Goal: Task Accomplishment & Management: Manage account settings

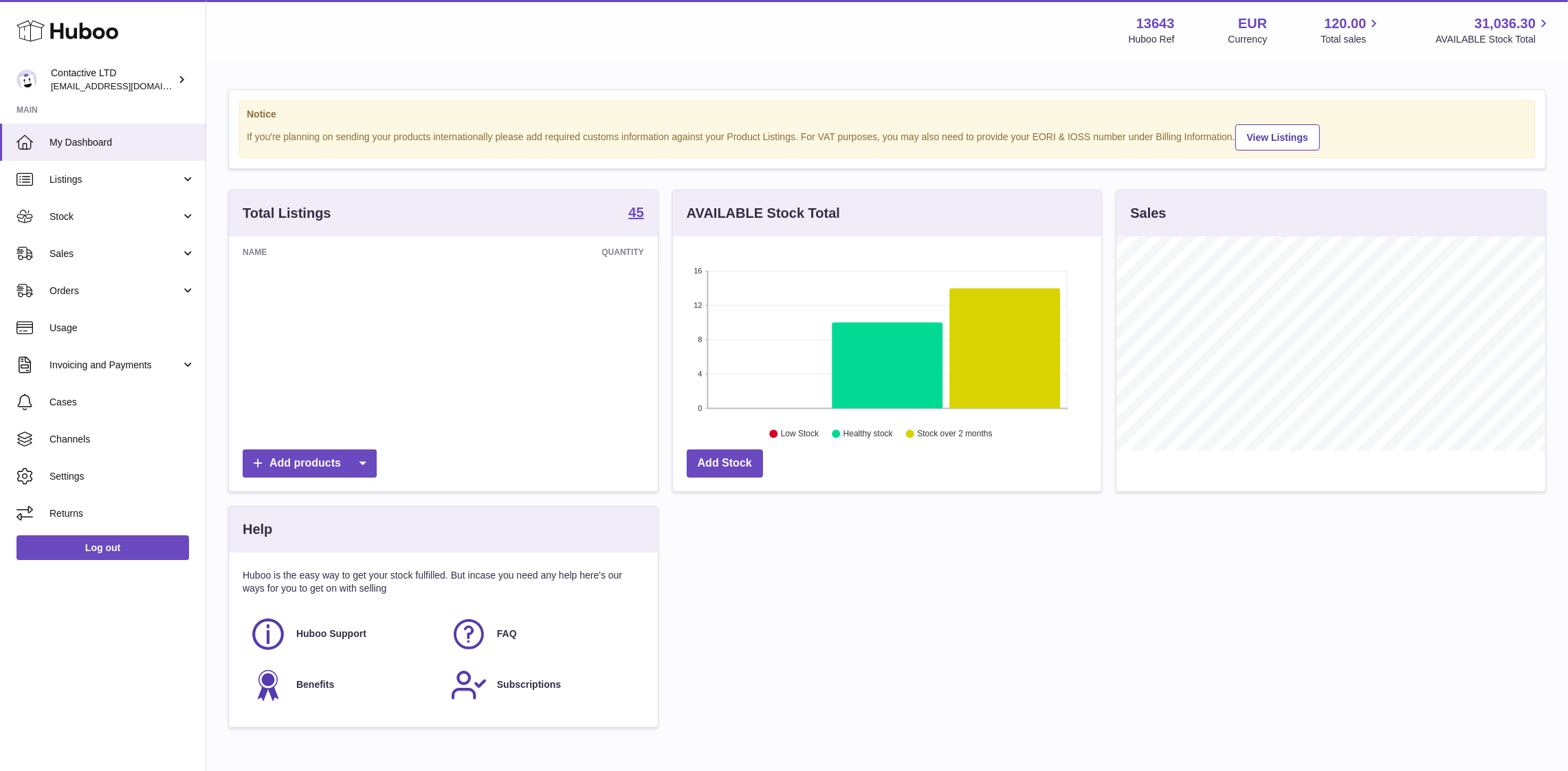
scroll to position [215, 429]
click at [96, 366] on span "Invoicing and Payments" at bounding box center [115, 365] width 132 height 13
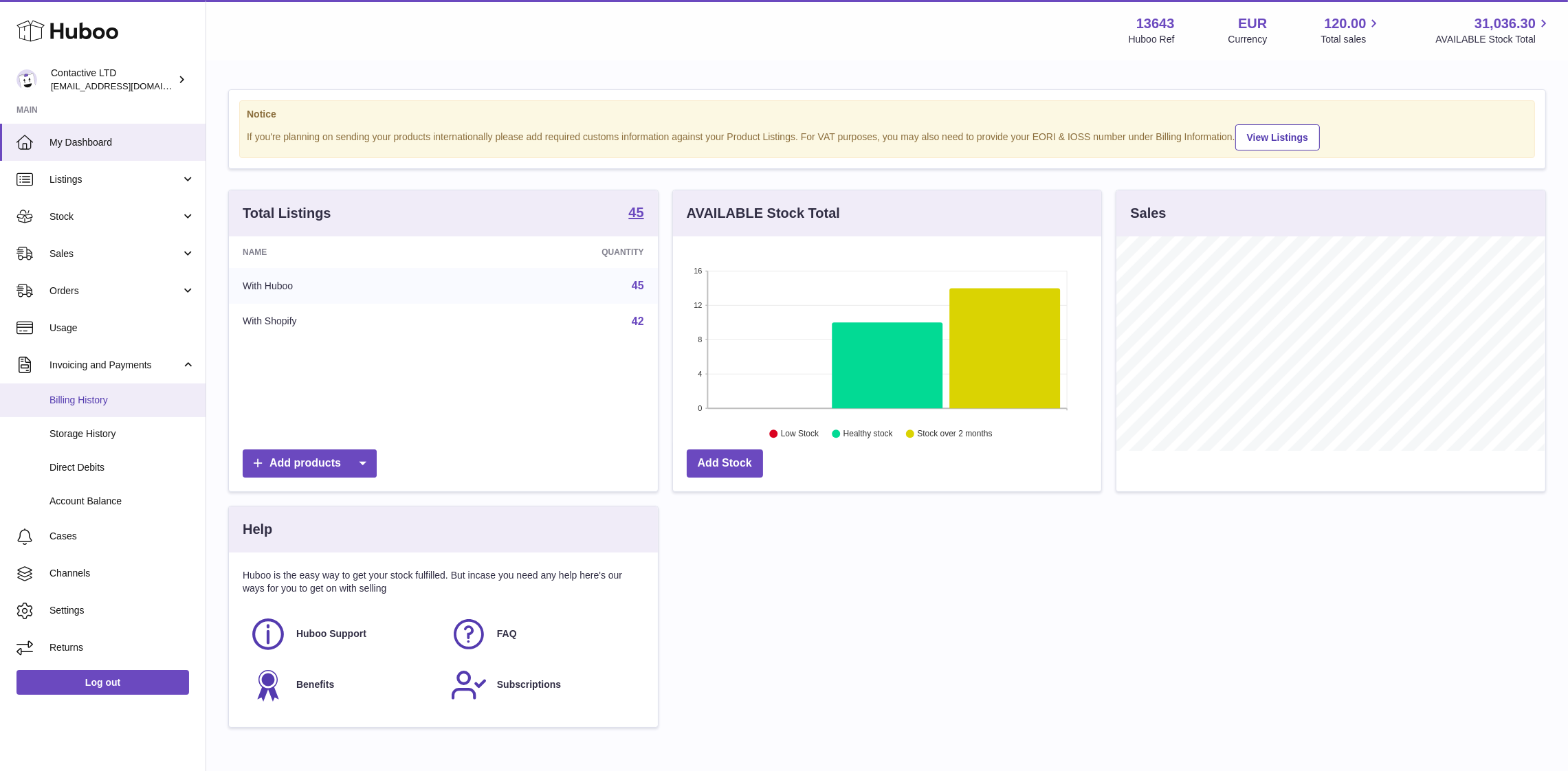
click at [101, 409] on link "Billing History" at bounding box center [102, 400] width 205 height 34
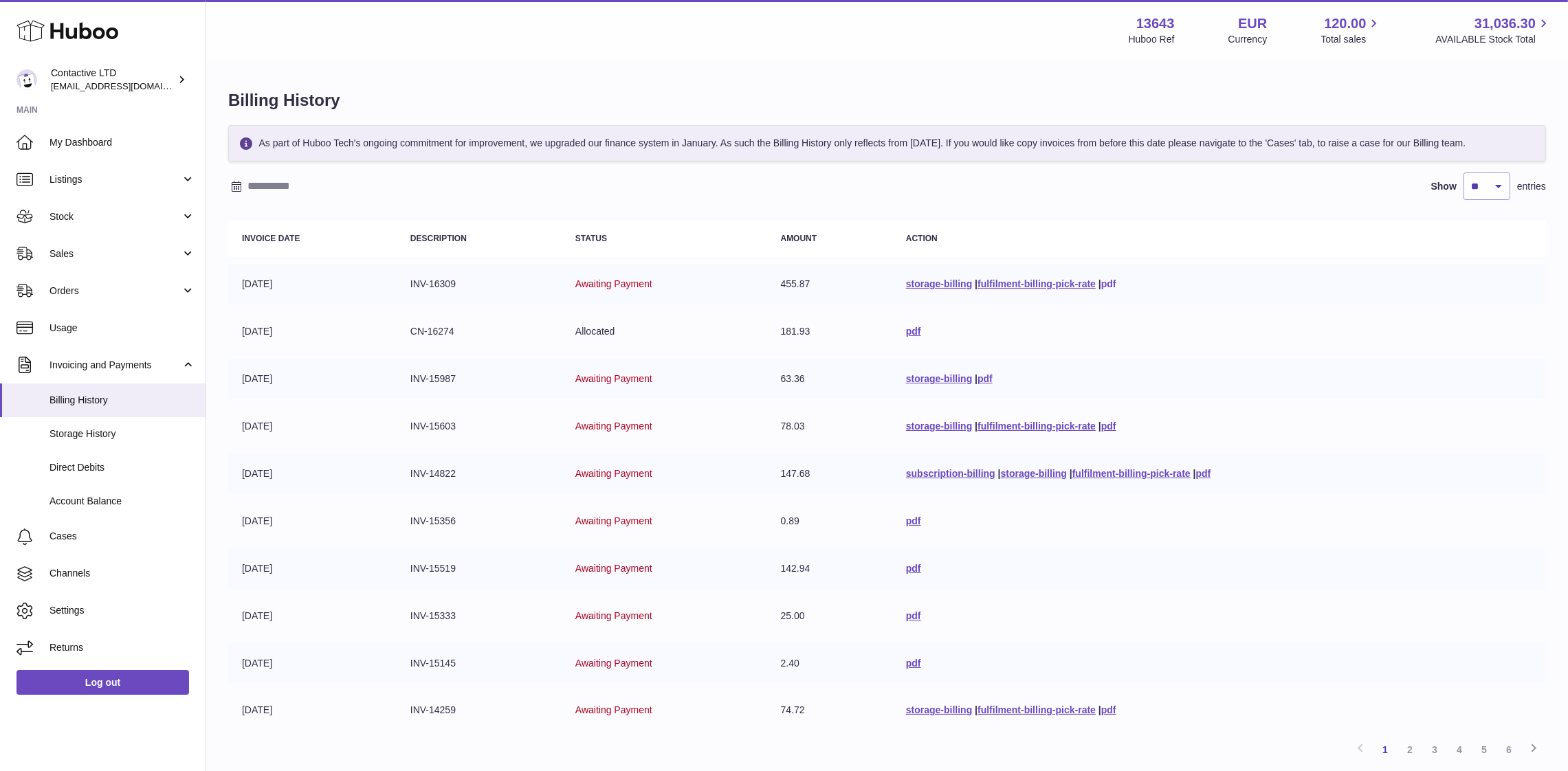
click at [1101, 286] on link "pdf" at bounding box center [1108, 284] width 15 height 11
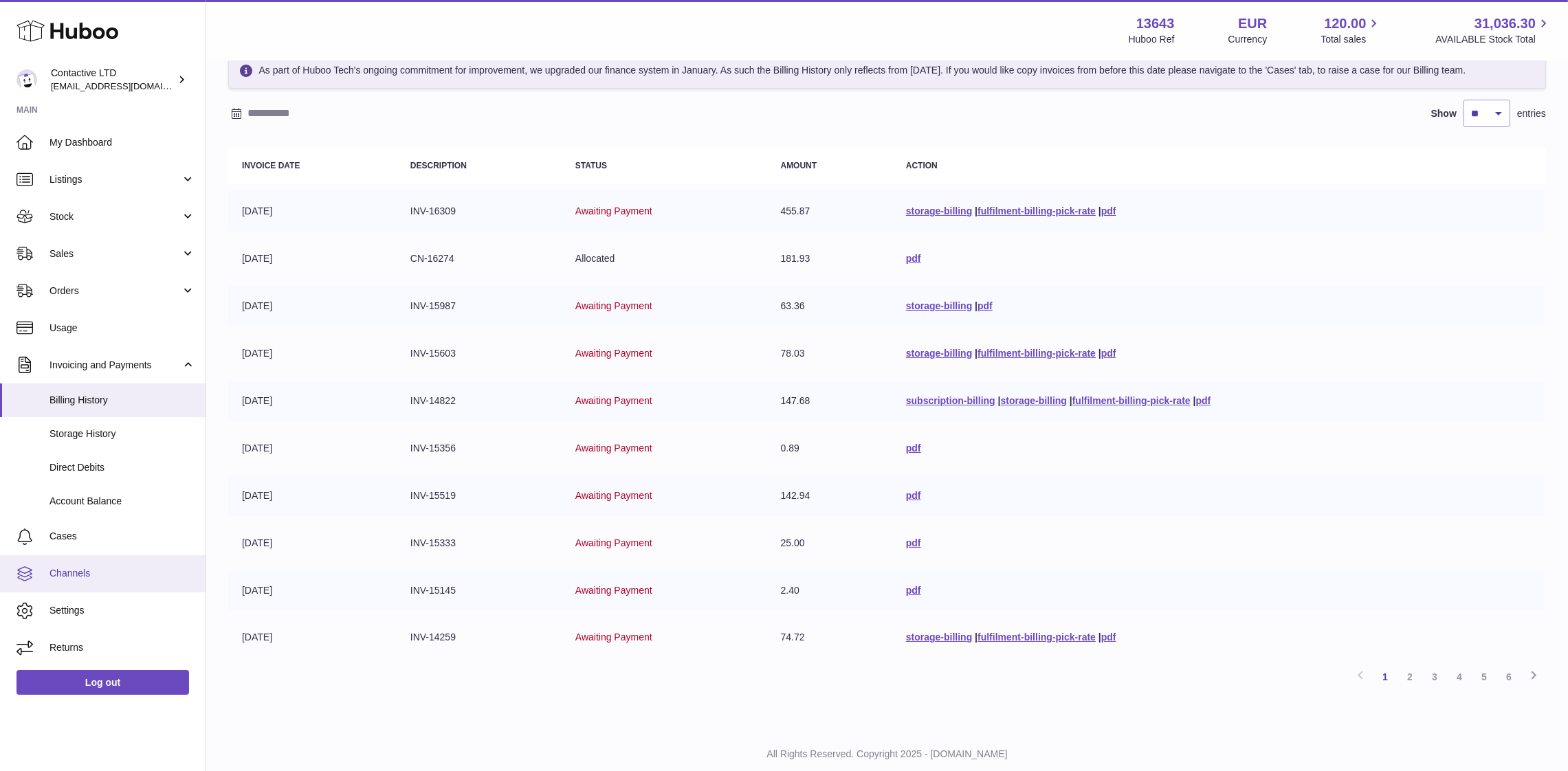
scroll to position [107, 0]
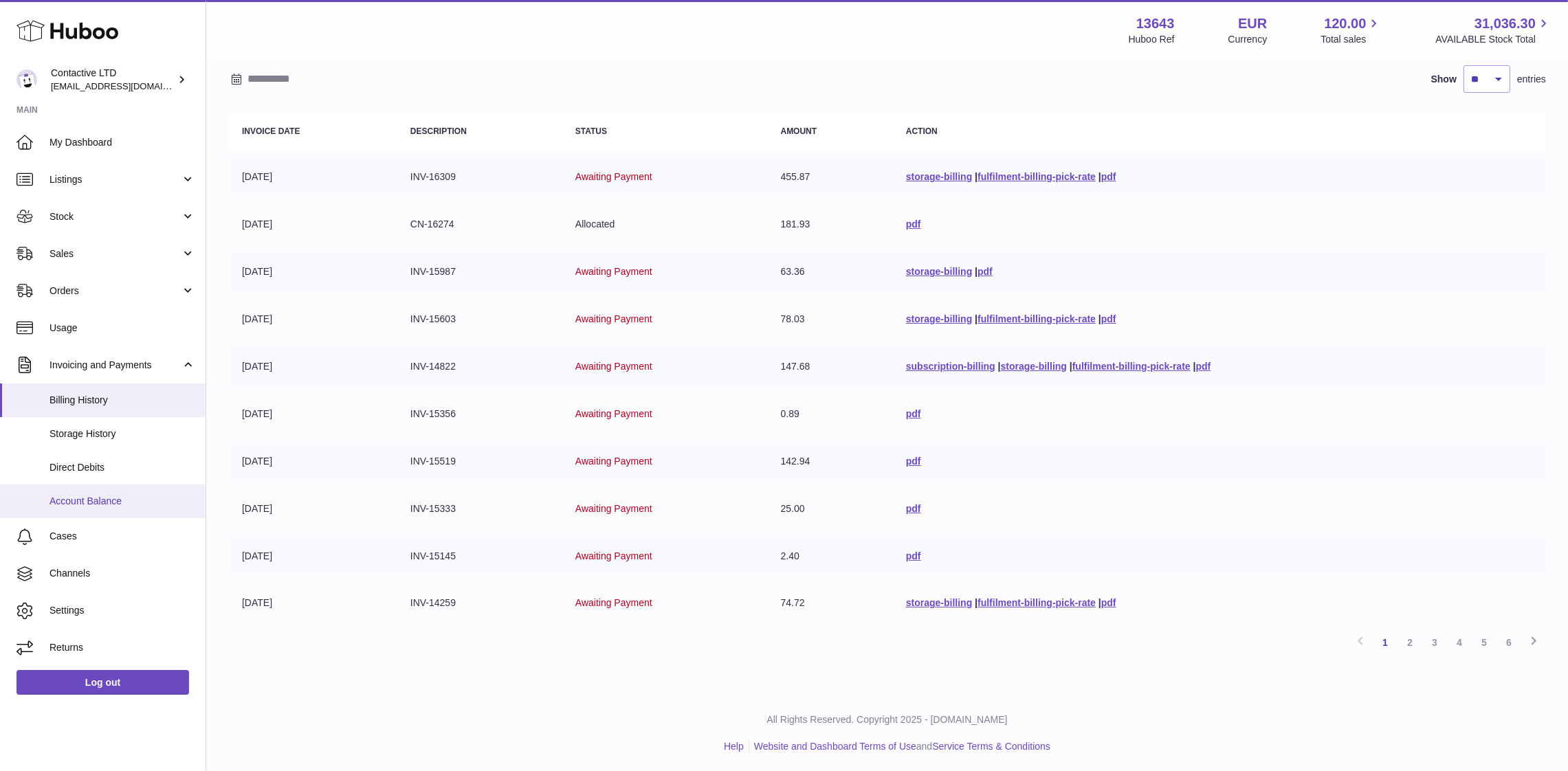
click at [132, 500] on span "Account Balance" at bounding box center [122, 502] width 146 height 13
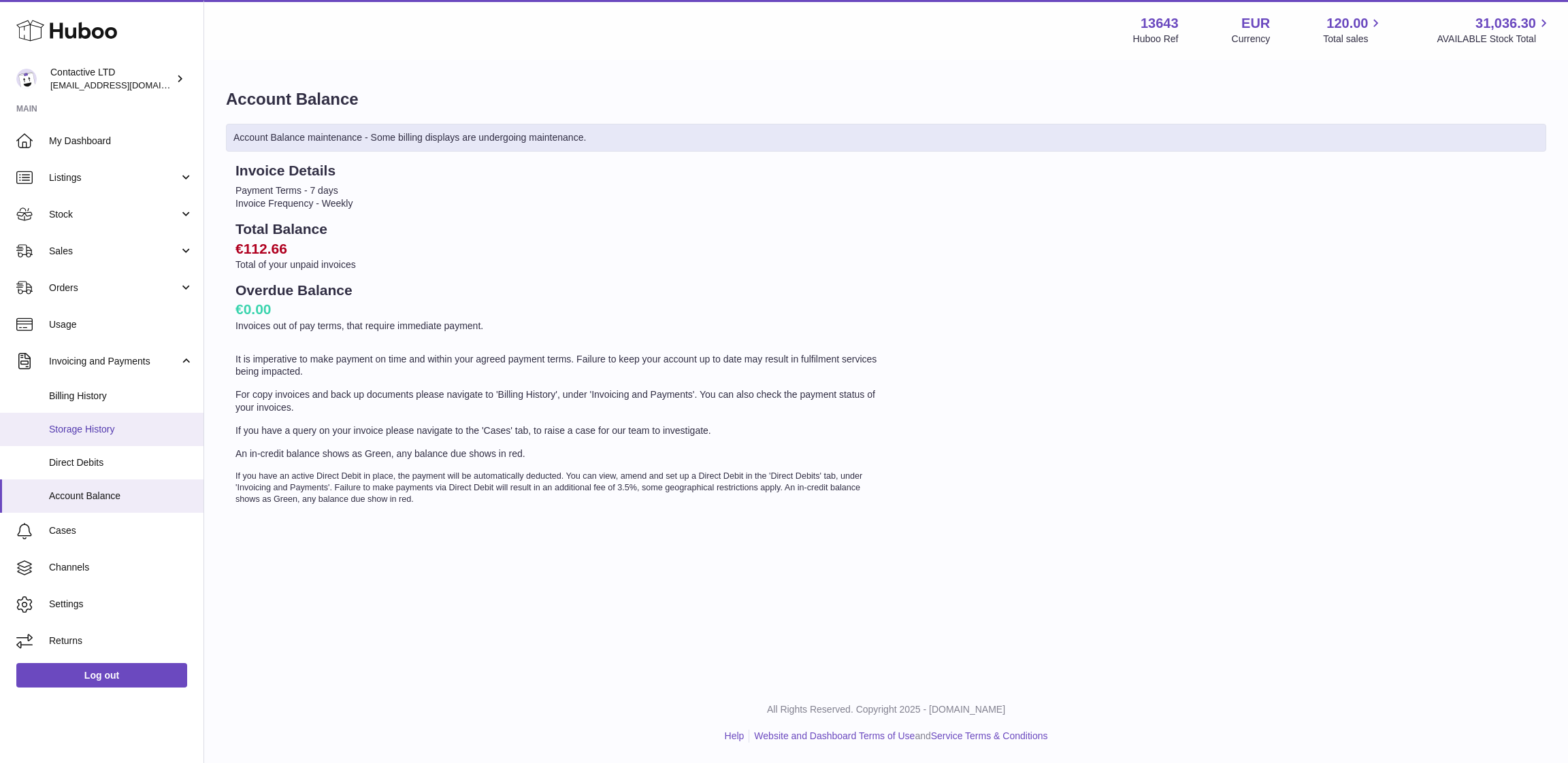
click at [117, 436] on link "Storage History" at bounding box center [101, 430] width 203 height 34
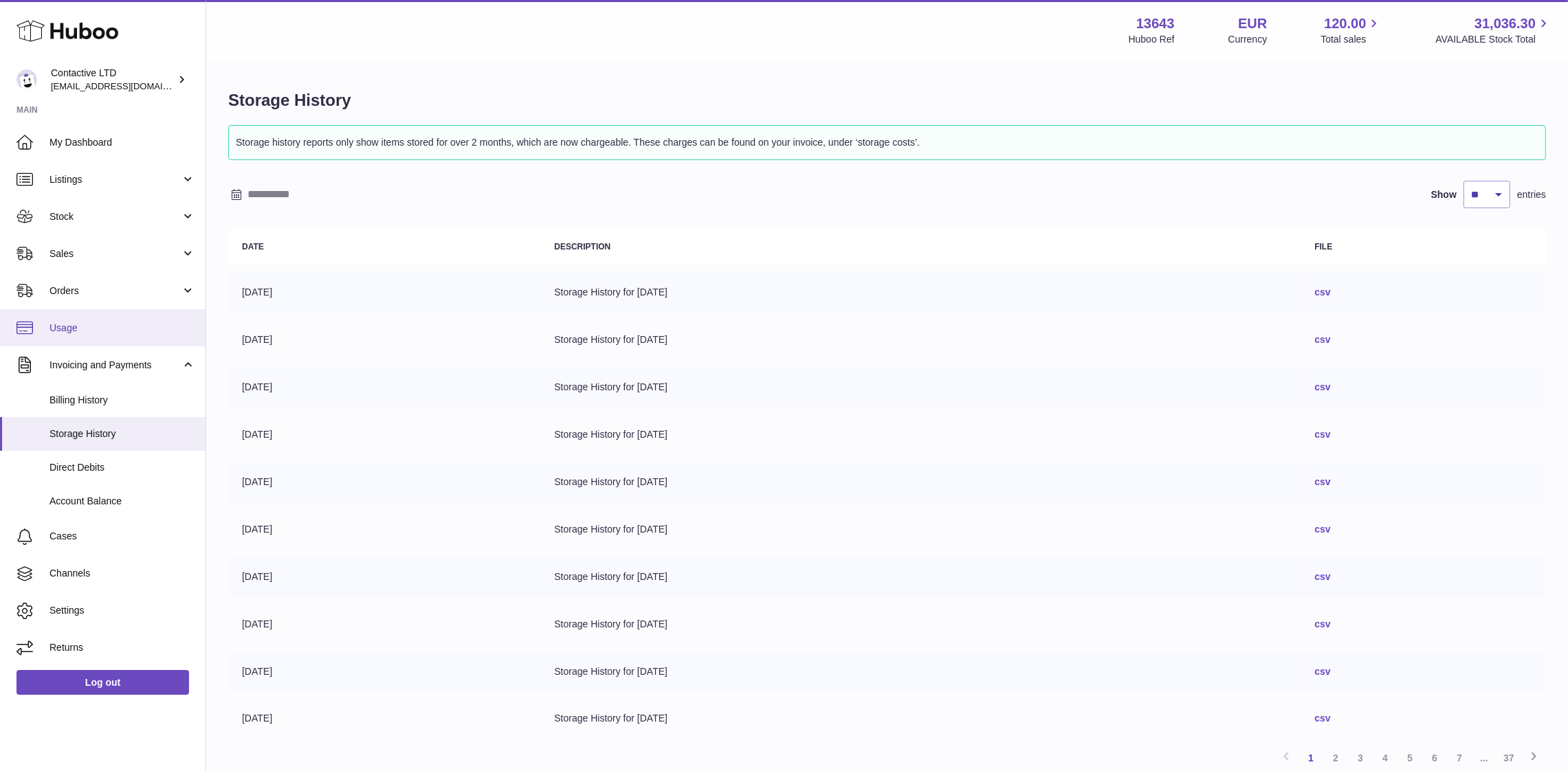
click at [106, 334] on link "Usage" at bounding box center [102, 327] width 205 height 37
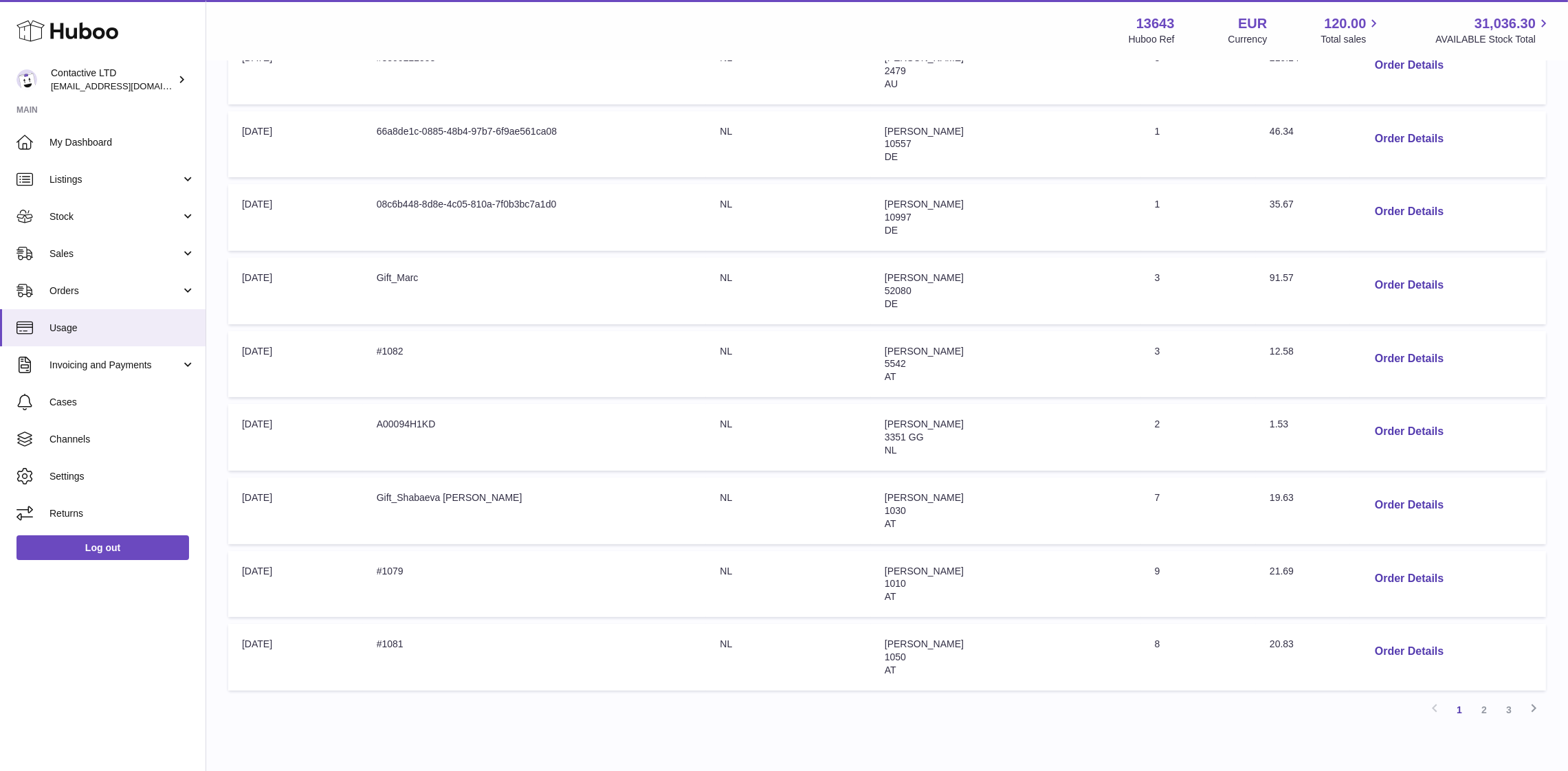
scroll to position [430, 0]
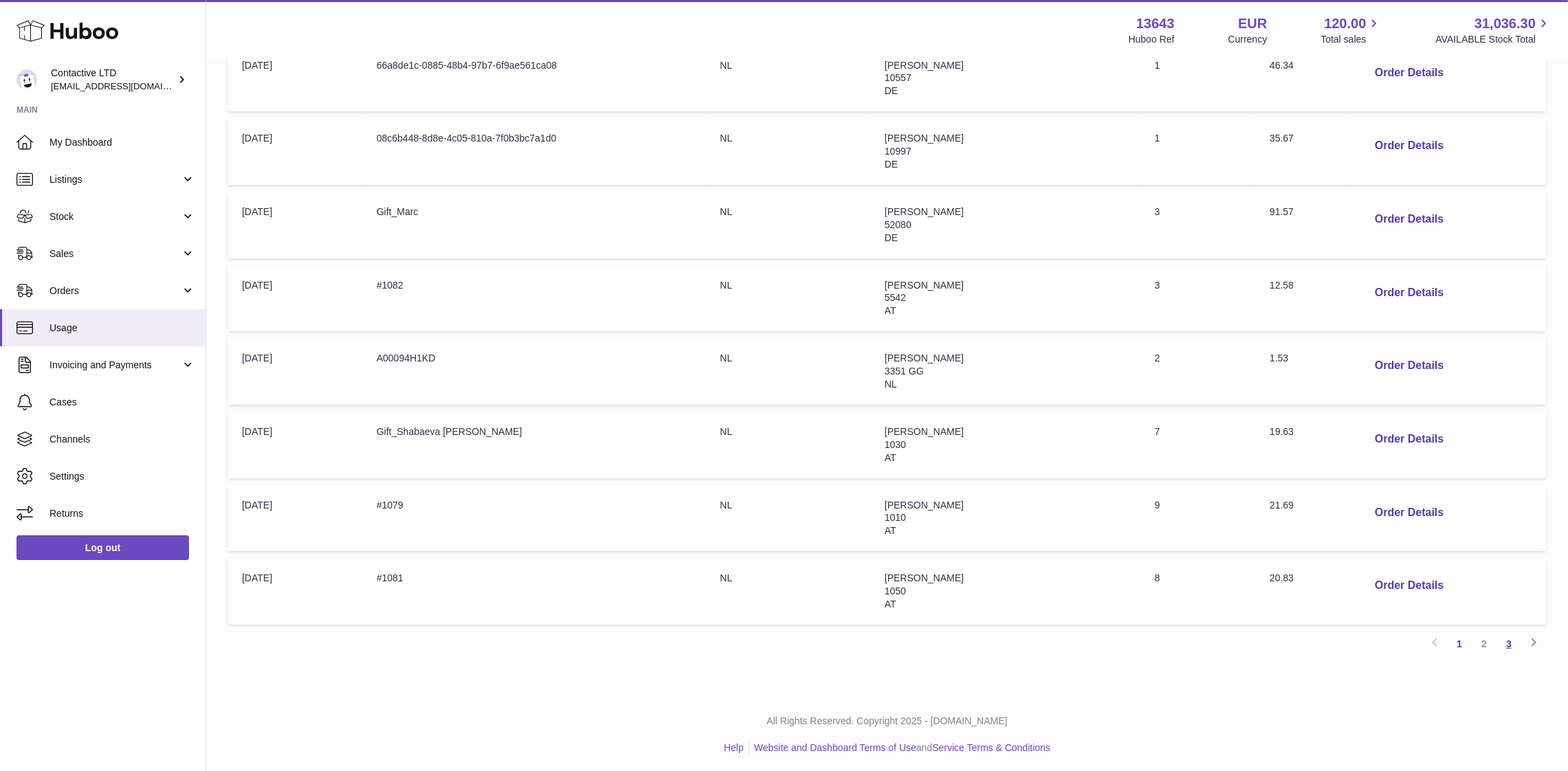
click at [1500, 638] on link "3" at bounding box center [1509, 643] width 25 height 25
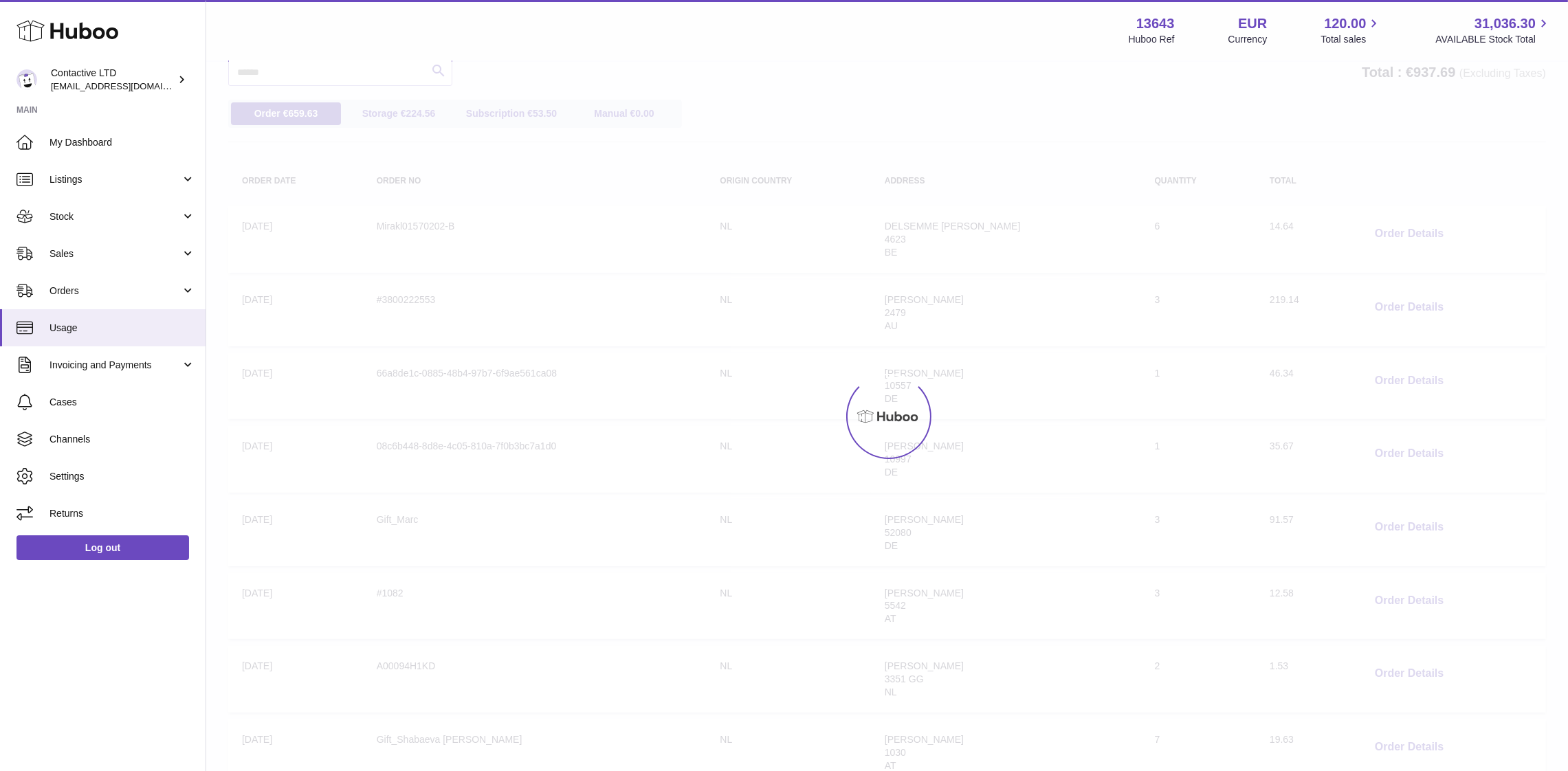
scroll to position [61, 0]
click at [1248, 536] on div at bounding box center [887, 416] width 1362 height 709
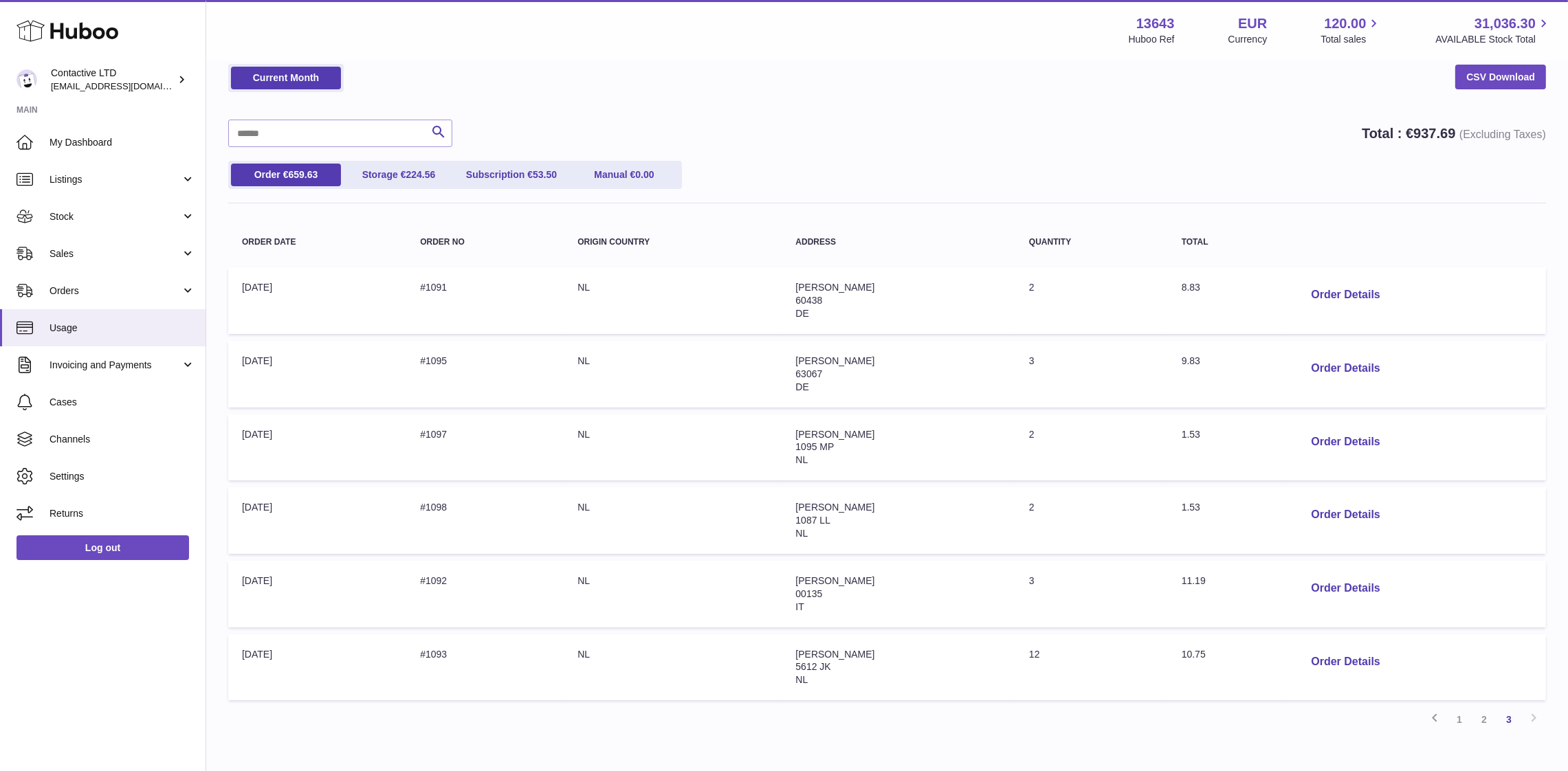
scroll to position [138, 0]
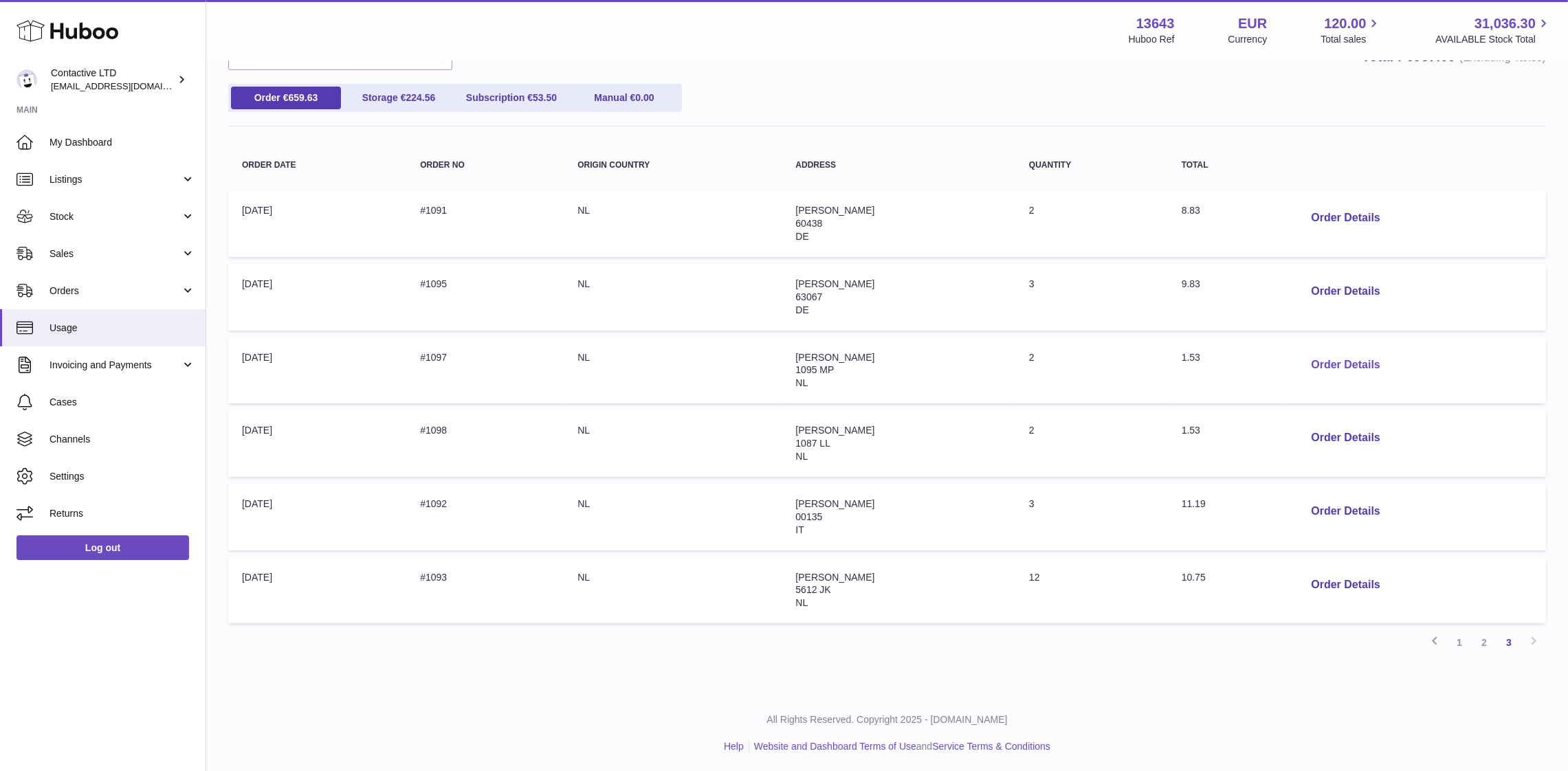
click at [1372, 357] on button "Order Details" at bounding box center [1345, 365] width 91 height 29
click at [1116, 345] on div at bounding box center [784, 385] width 1568 height 771
click at [1388, 581] on button "Order Details" at bounding box center [1345, 586] width 91 height 29
click at [1230, 373] on div at bounding box center [784, 385] width 1568 height 771
click at [105, 261] on link "Sales" at bounding box center [102, 254] width 205 height 37
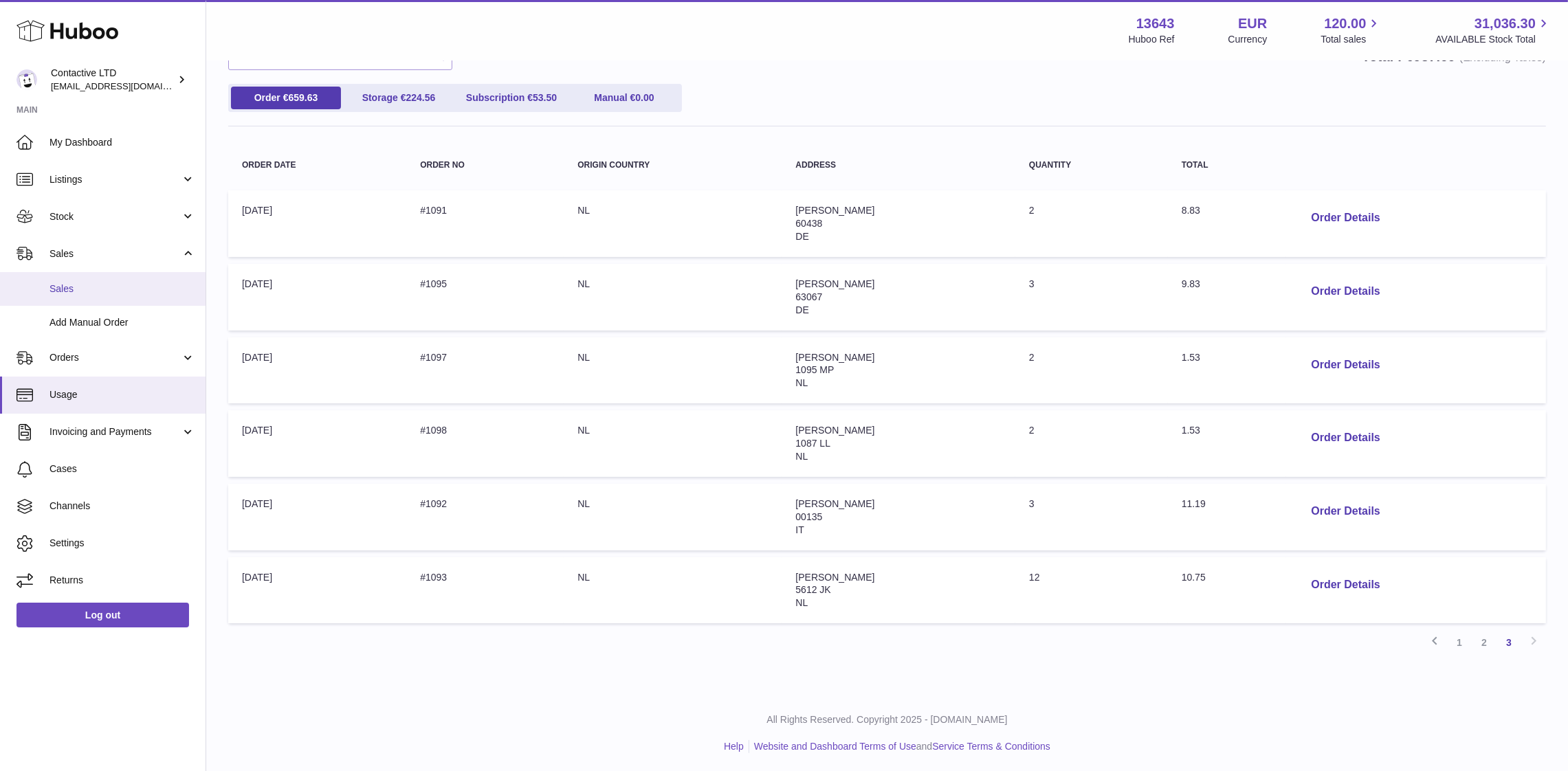
click at [151, 291] on span "Sales" at bounding box center [122, 289] width 146 height 13
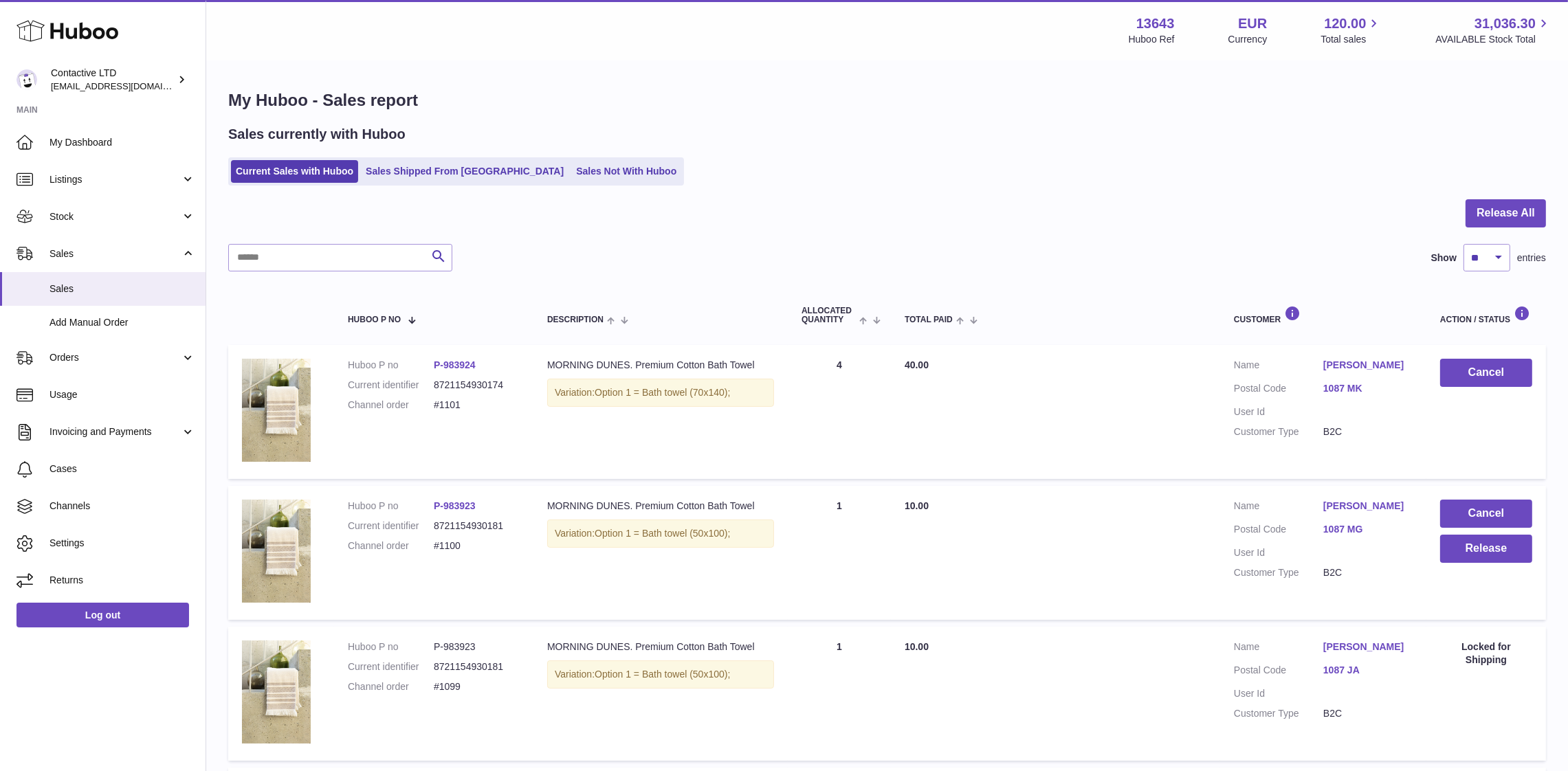
click at [1331, 513] on dd "Timur Salikhov" at bounding box center [1368, 508] width 90 height 17
click at [1331, 504] on link "[PERSON_NAME]" at bounding box center [1368, 506] width 90 height 13
click at [1230, 452] on div at bounding box center [784, 385] width 1568 height 771
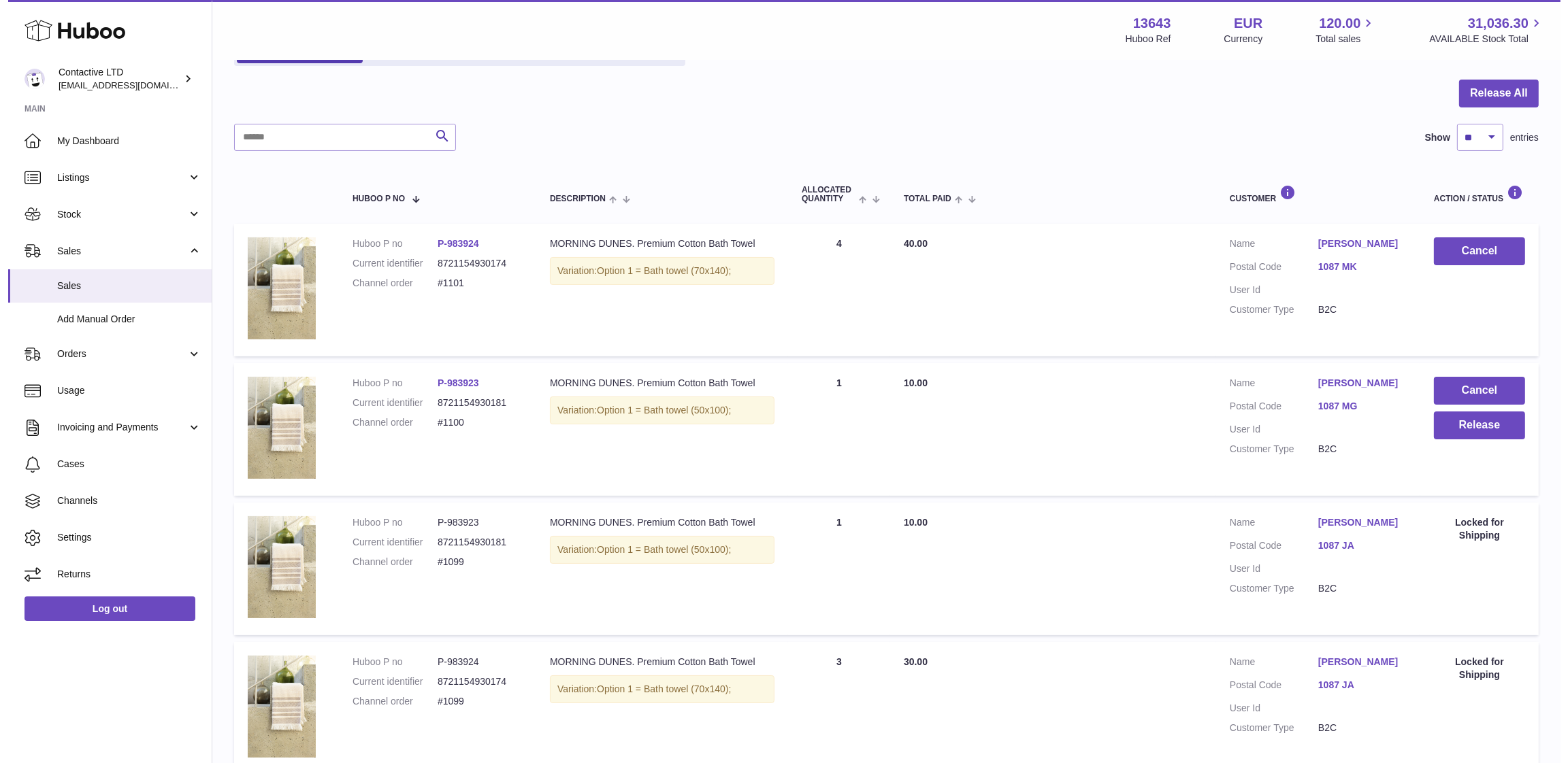
scroll to position [116, 0]
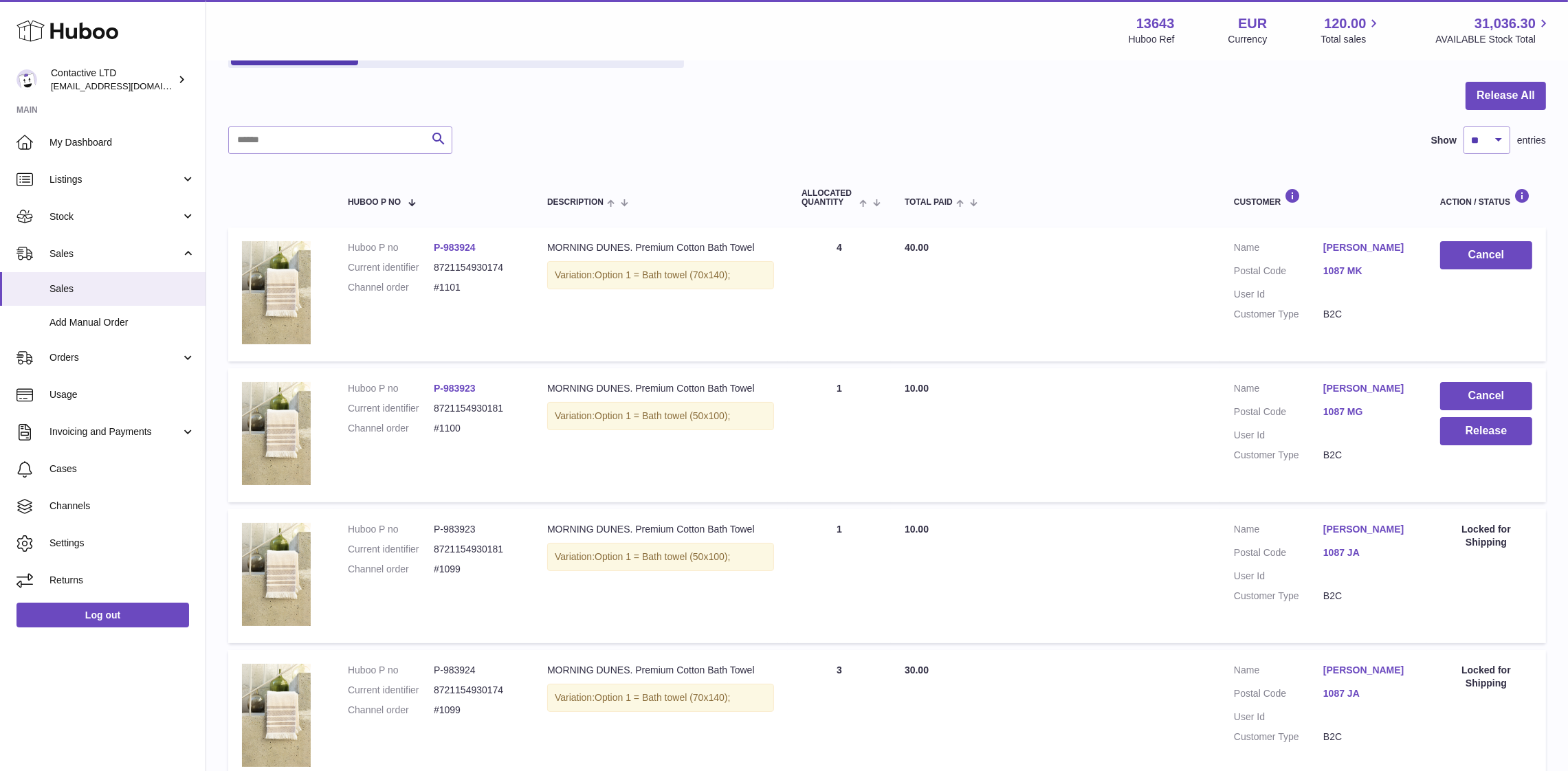
click at [1337, 389] on link "[PERSON_NAME]" at bounding box center [1368, 388] width 90 height 13
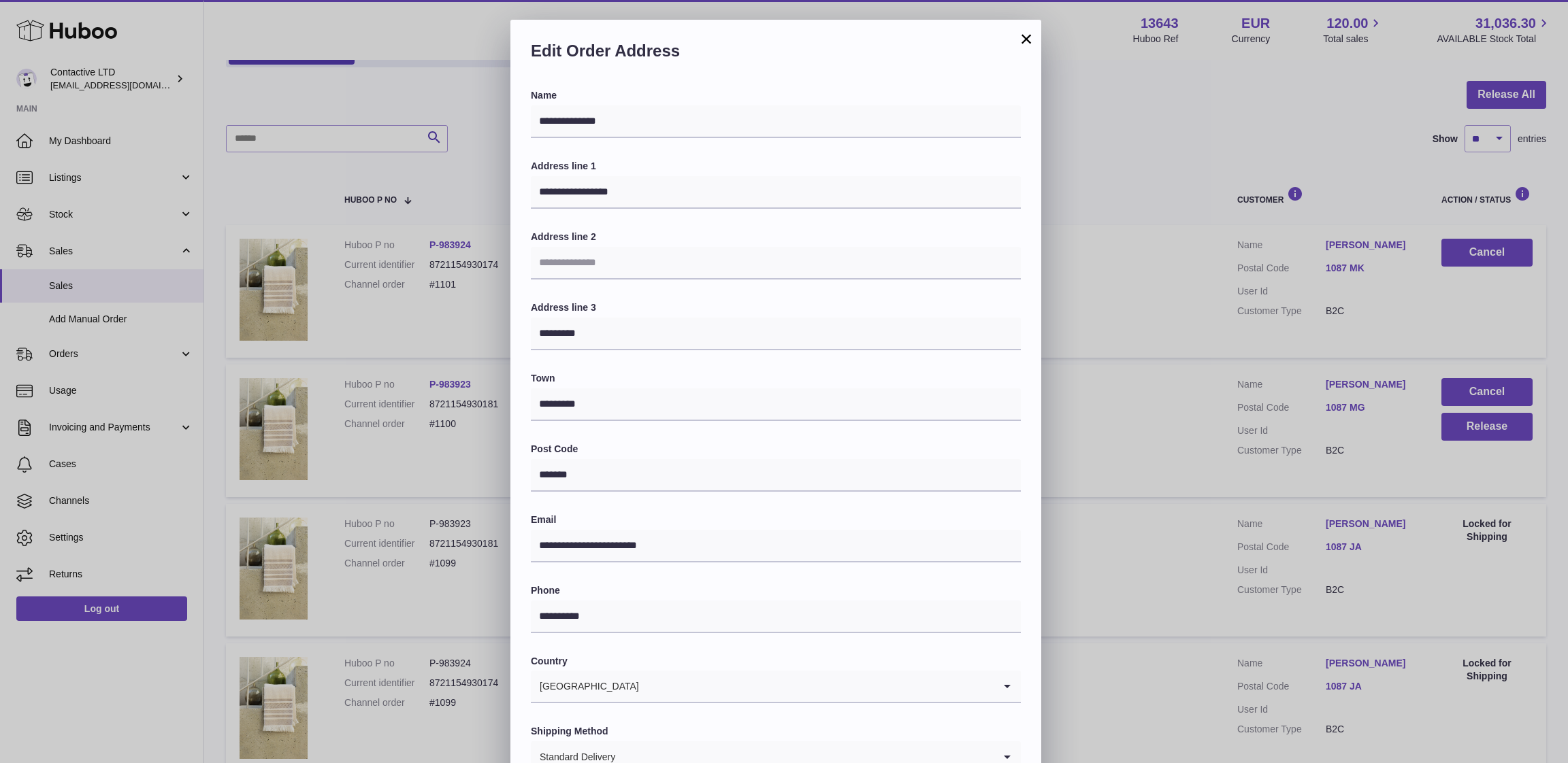
scroll to position [0, 0]
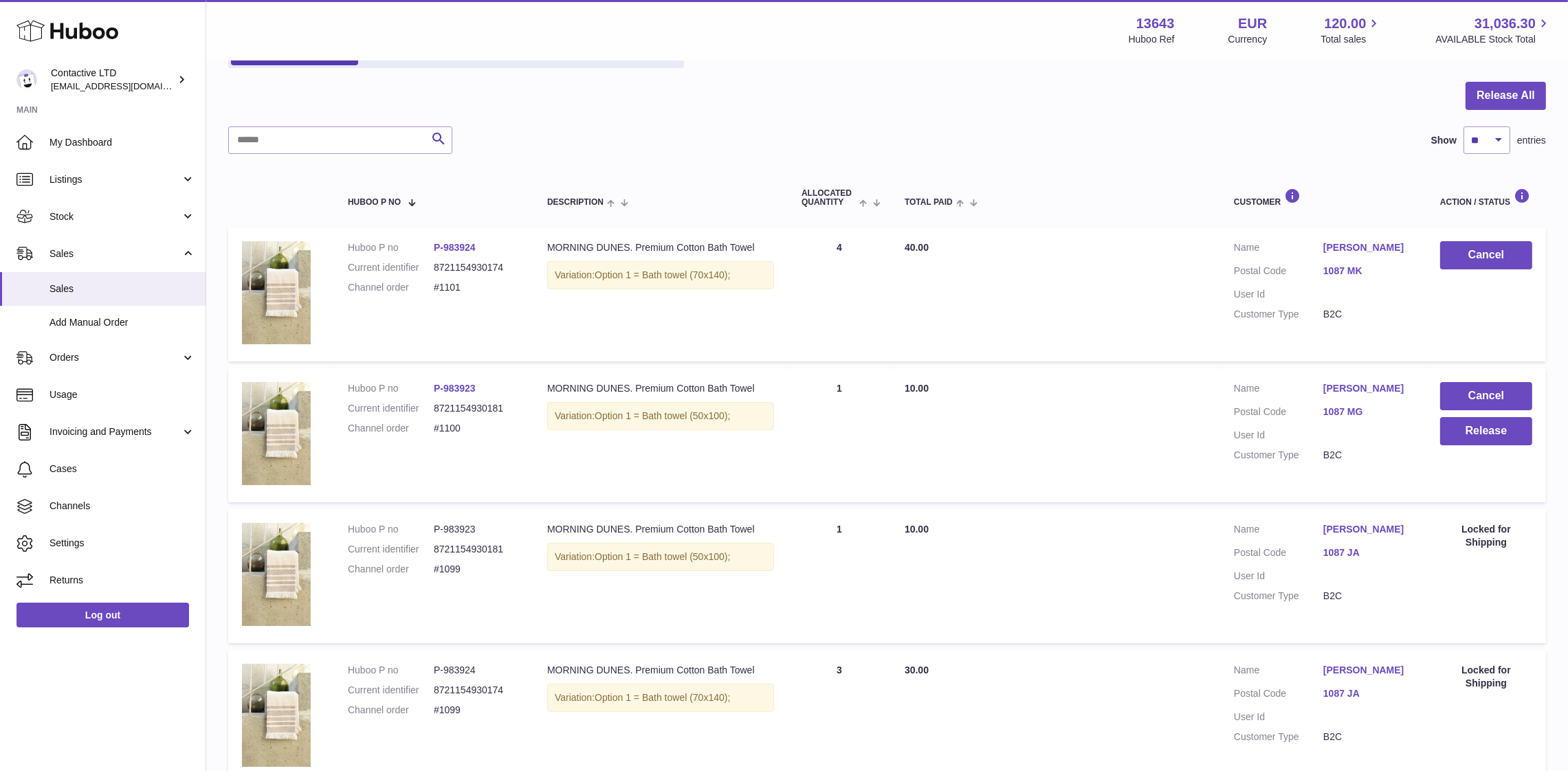
click at [1193, 383] on div at bounding box center [784, 385] width 1568 height 771
click at [98, 259] on link "Sales" at bounding box center [102, 254] width 205 height 37
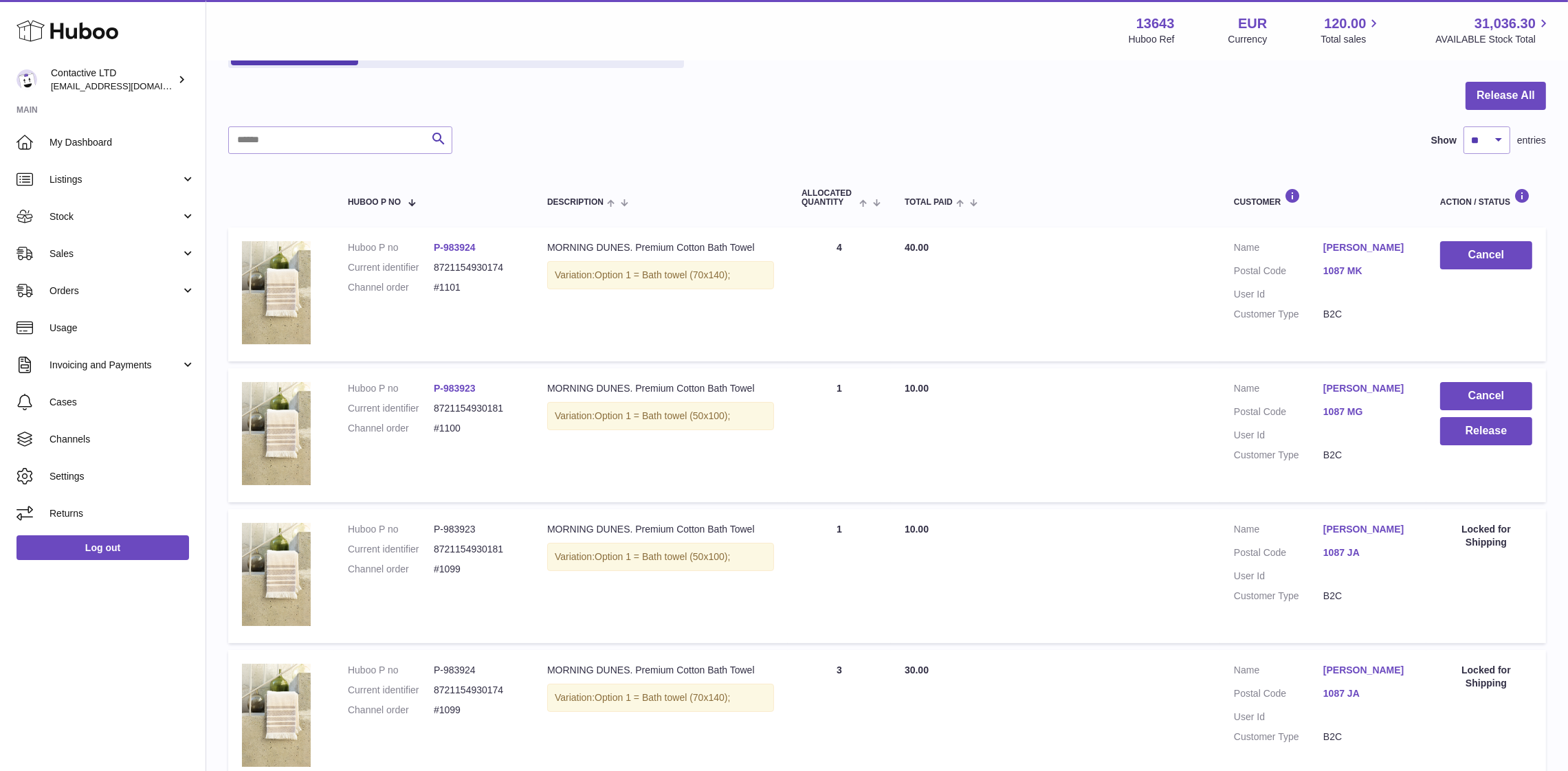
click at [1368, 410] on link "1087 MG" at bounding box center [1368, 412] width 90 height 13
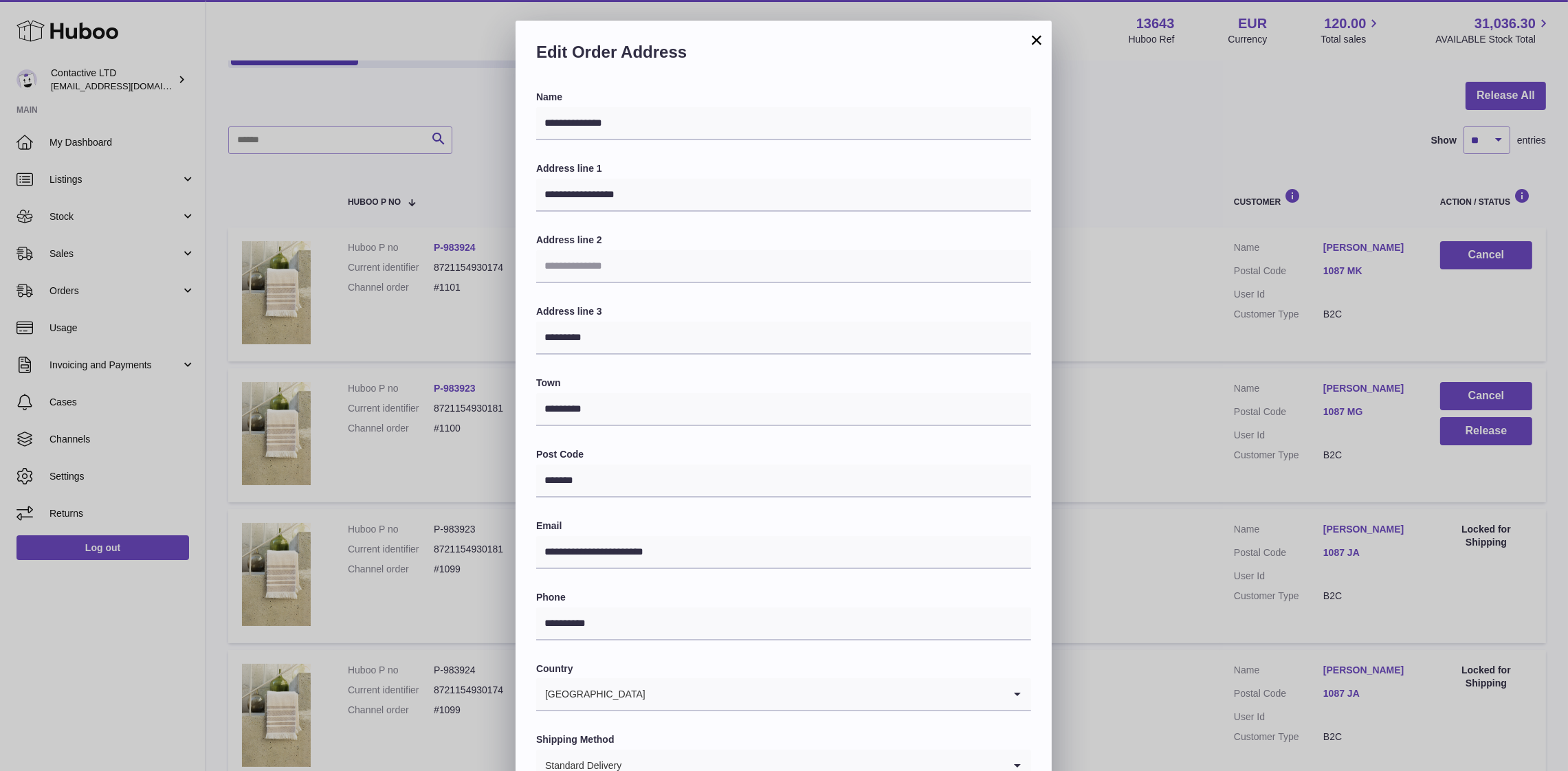
click at [1139, 454] on div "**********" at bounding box center [784, 433] width 1568 height 825
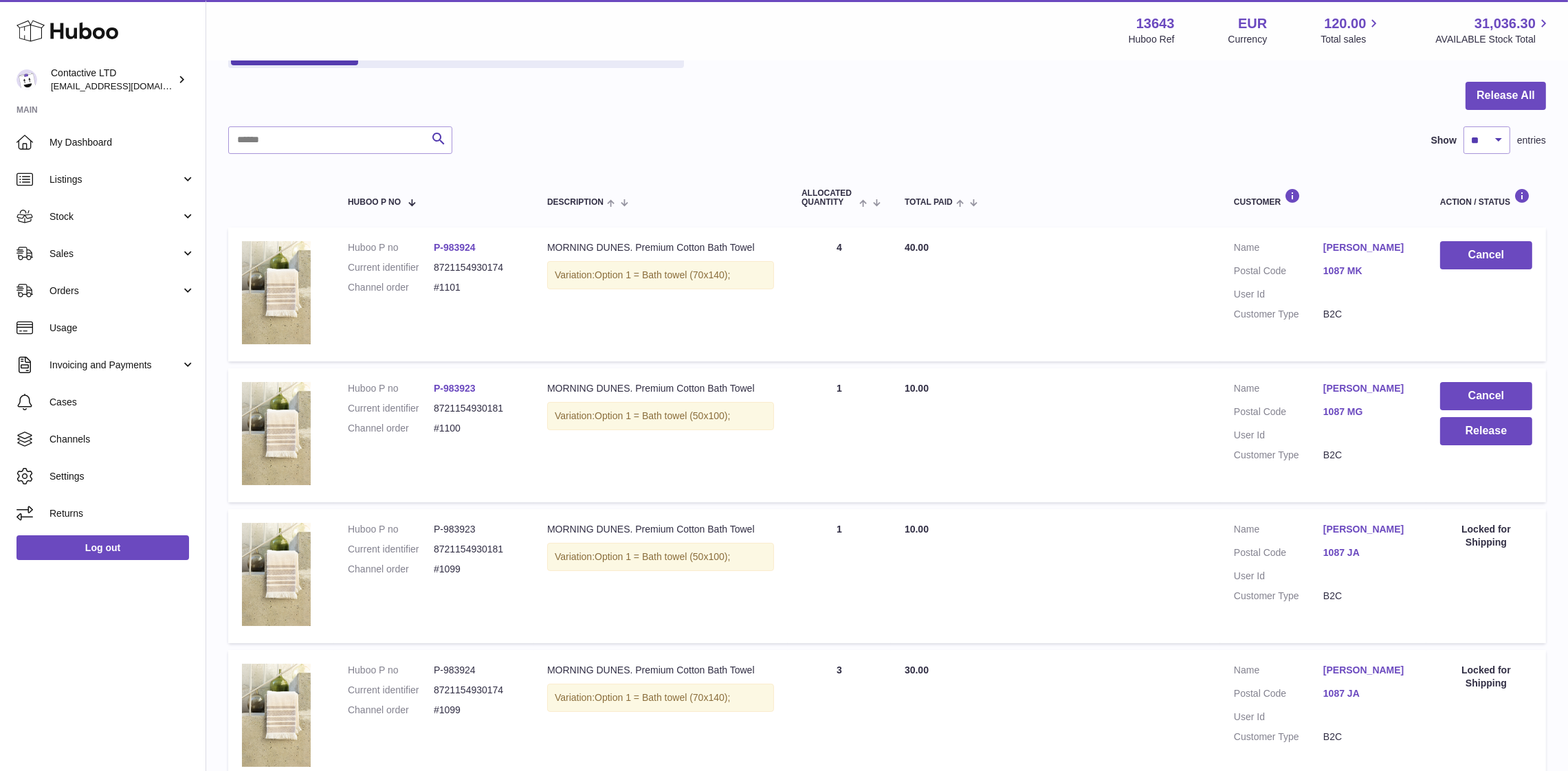
click at [1375, 244] on link "[PERSON_NAME]" at bounding box center [1368, 247] width 90 height 13
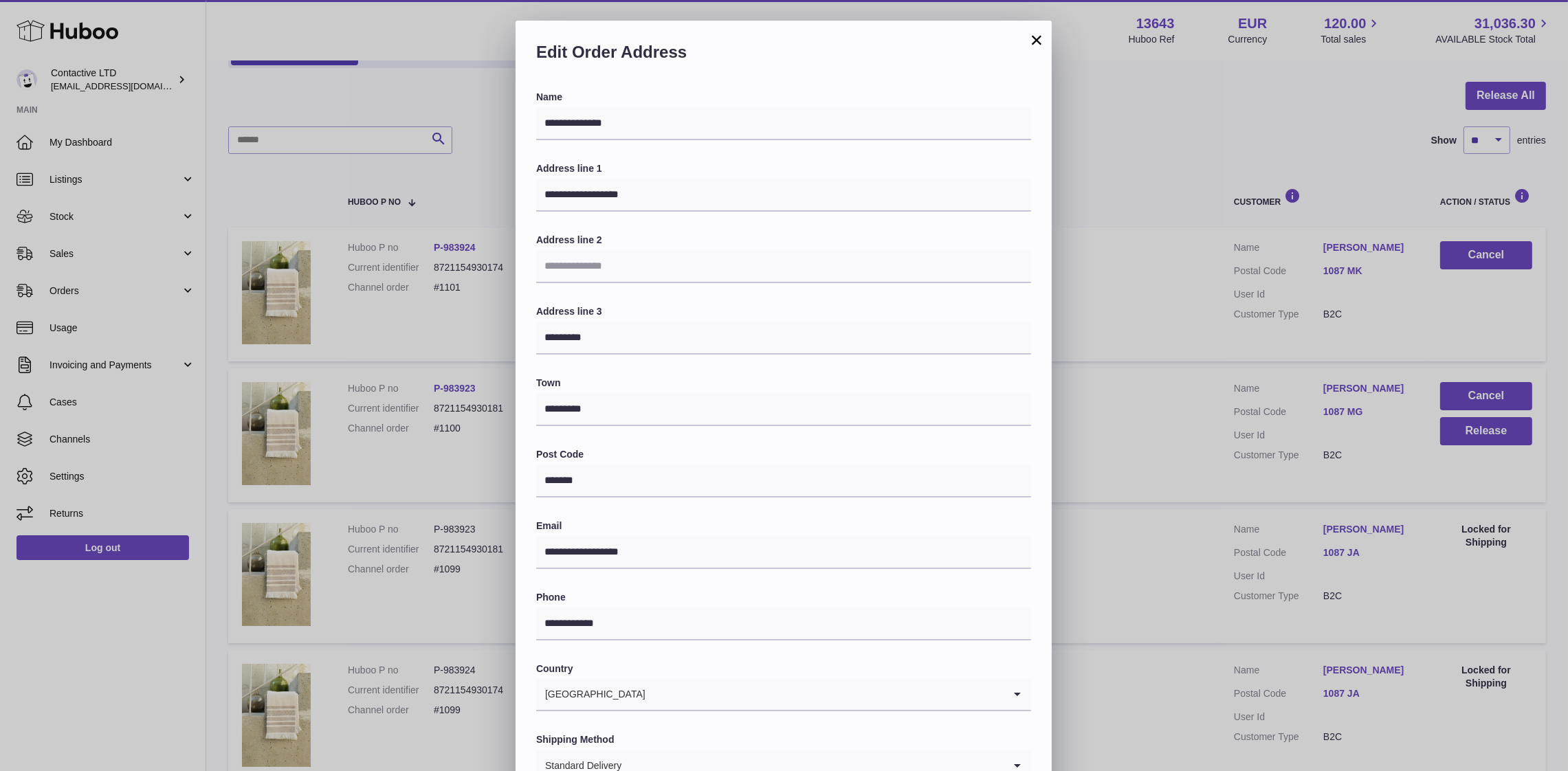
click at [1245, 354] on div "**********" at bounding box center [784, 433] width 1568 height 825
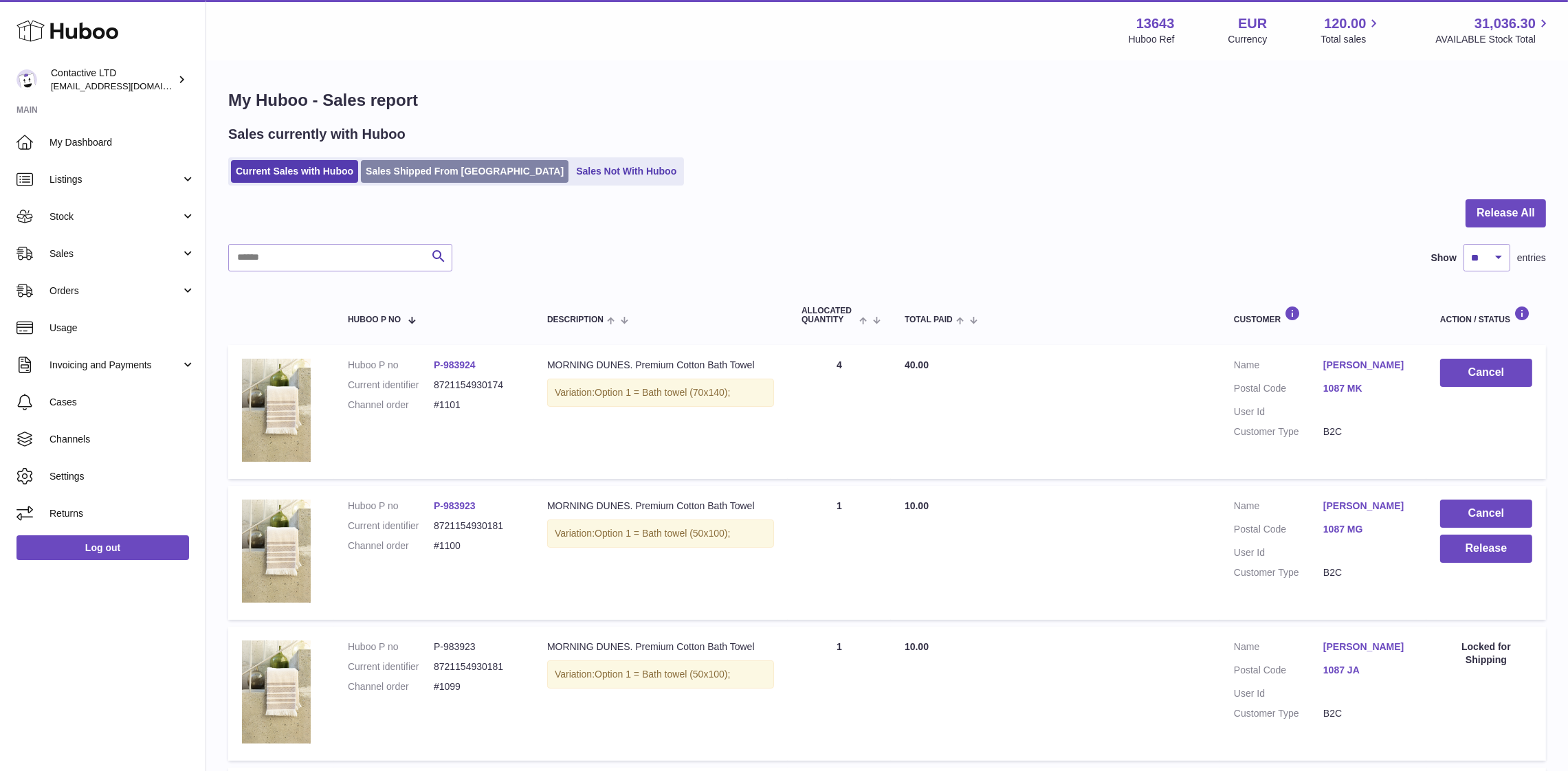
click at [470, 163] on link "Sales Shipped From [GEOGRAPHIC_DATA]" at bounding box center [464, 171] width 208 height 23
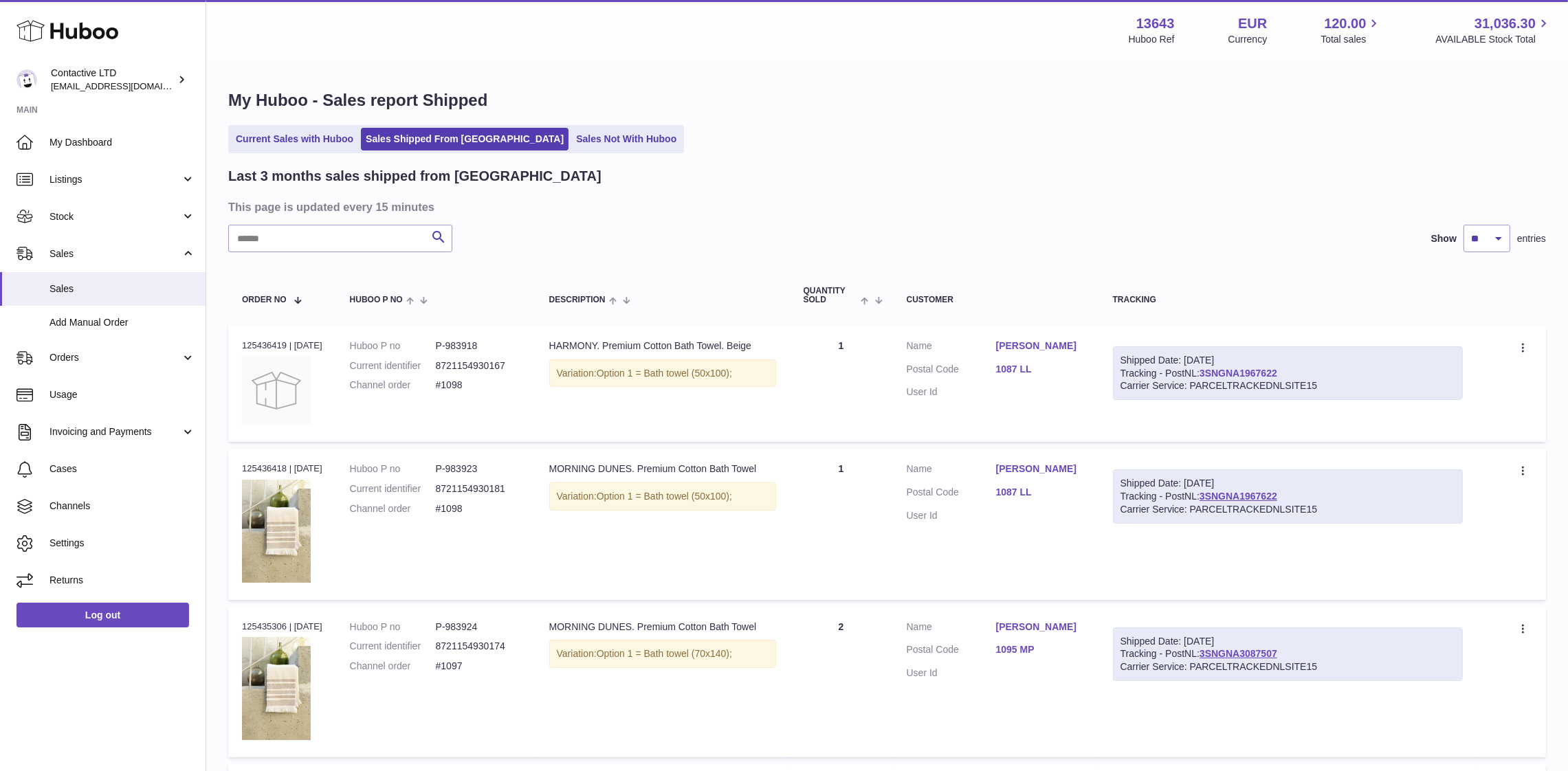
click at [1252, 370] on link "3SNGNA1967622" at bounding box center [1238, 373] width 78 height 11
click at [282, 132] on link "Current Sales with Huboo" at bounding box center [294, 139] width 127 height 23
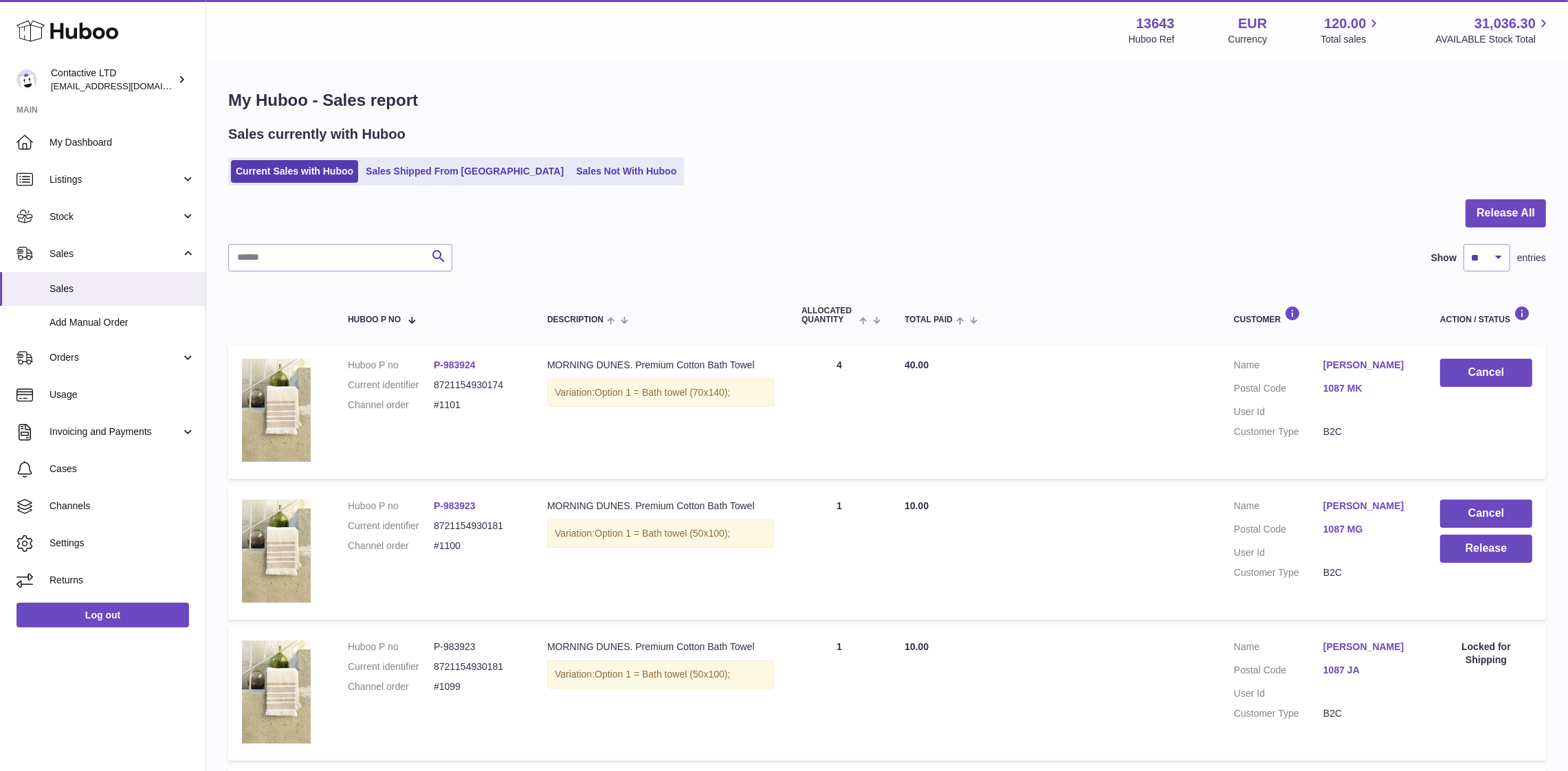
click at [459, 508] on link "P-983923" at bounding box center [454, 506] width 42 height 11
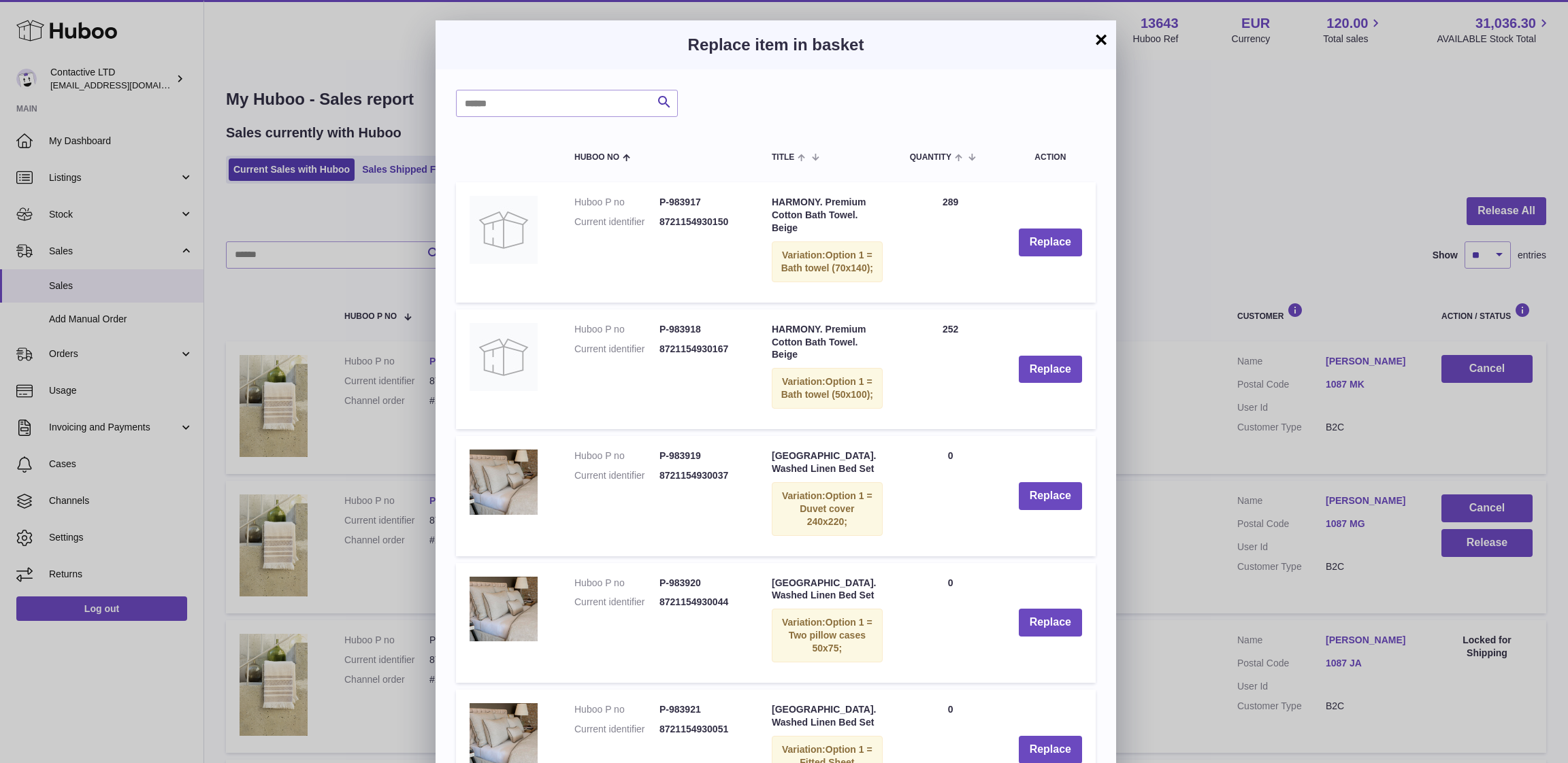
click at [1104, 42] on button "×" at bounding box center [1101, 39] width 16 height 16
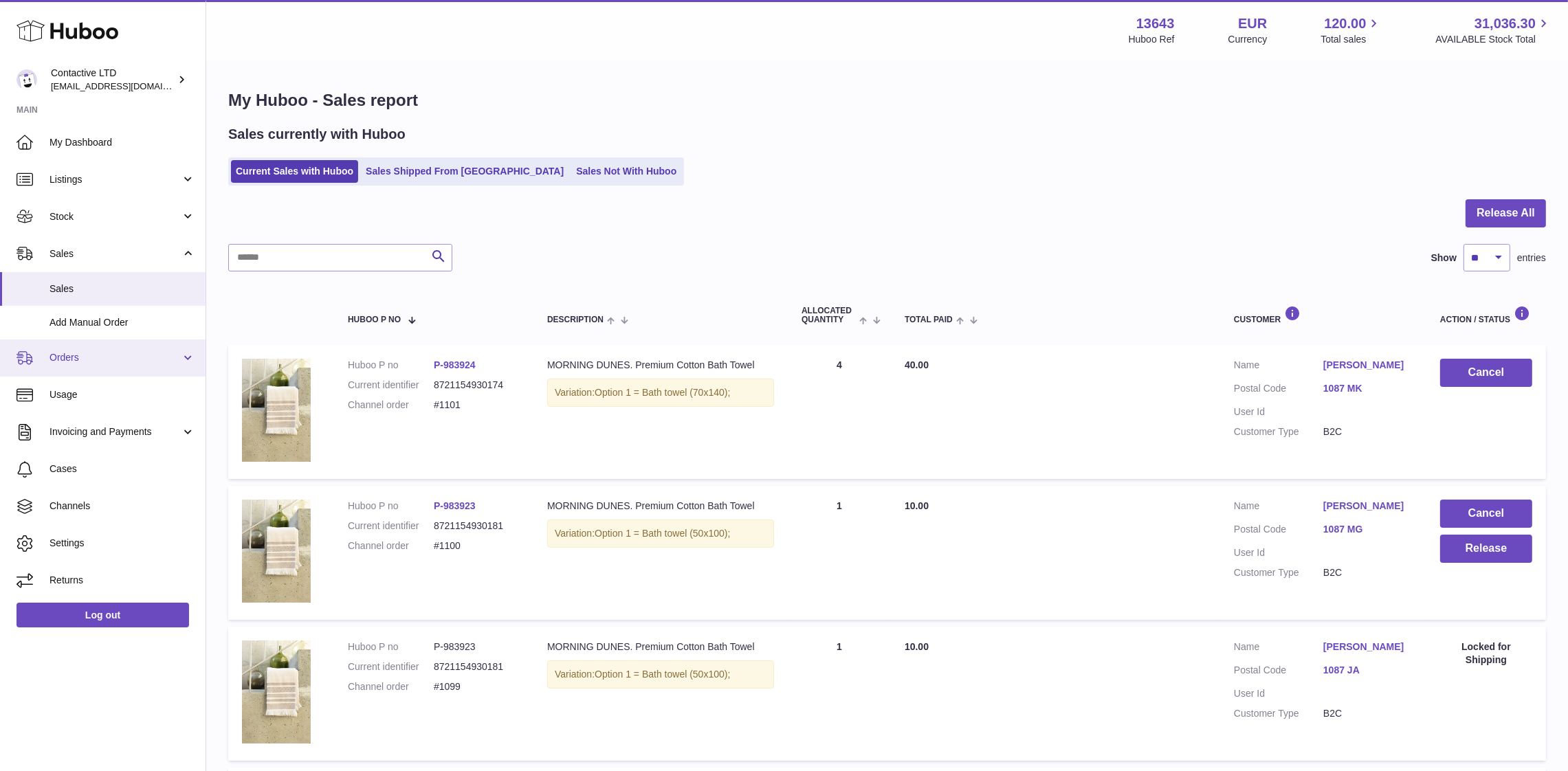
click at [106, 356] on span "Orders" at bounding box center [115, 357] width 132 height 13
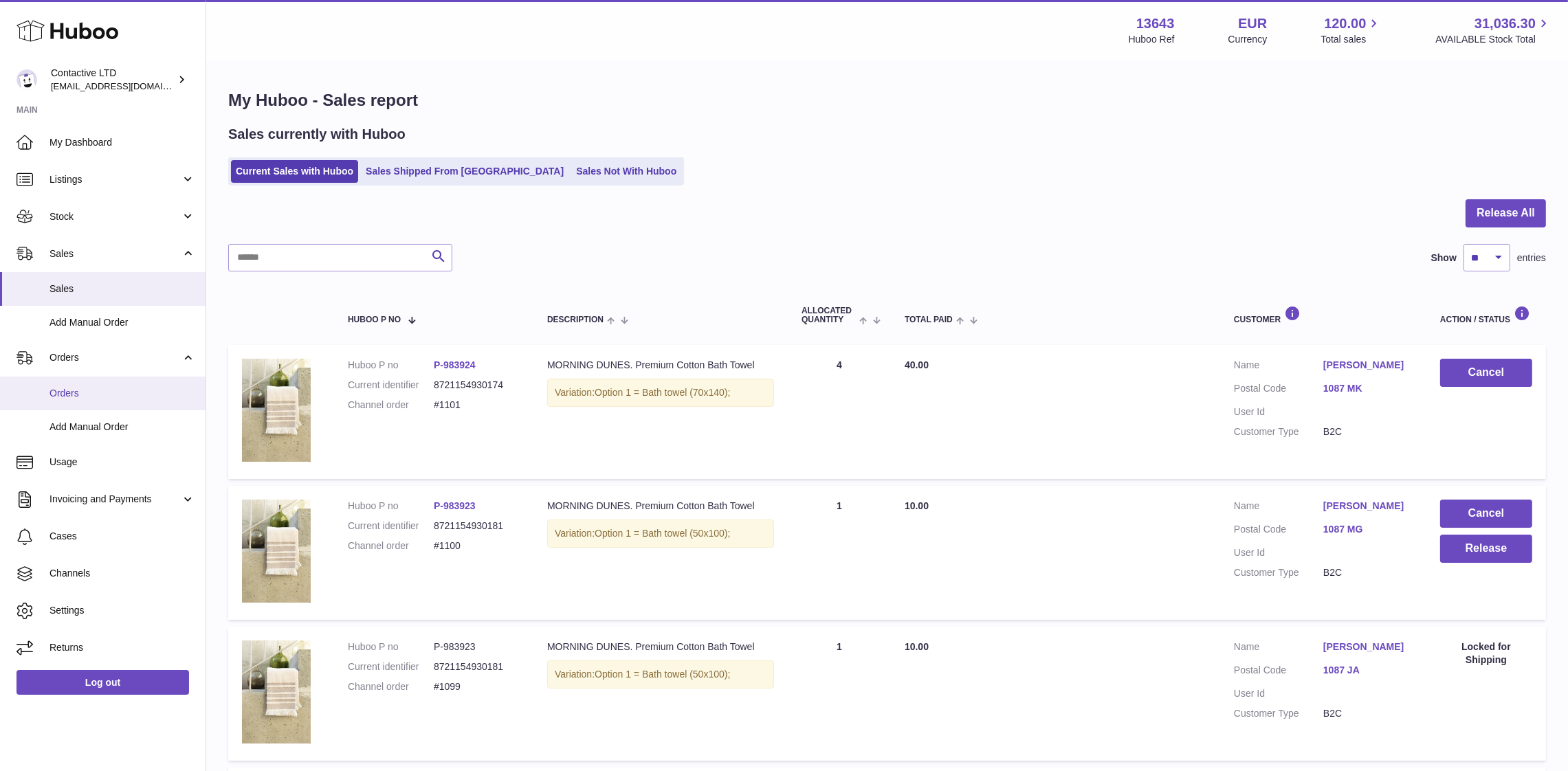
click at [108, 389] on span "Orders" at bounding box center [122, 393] width 146 height 13
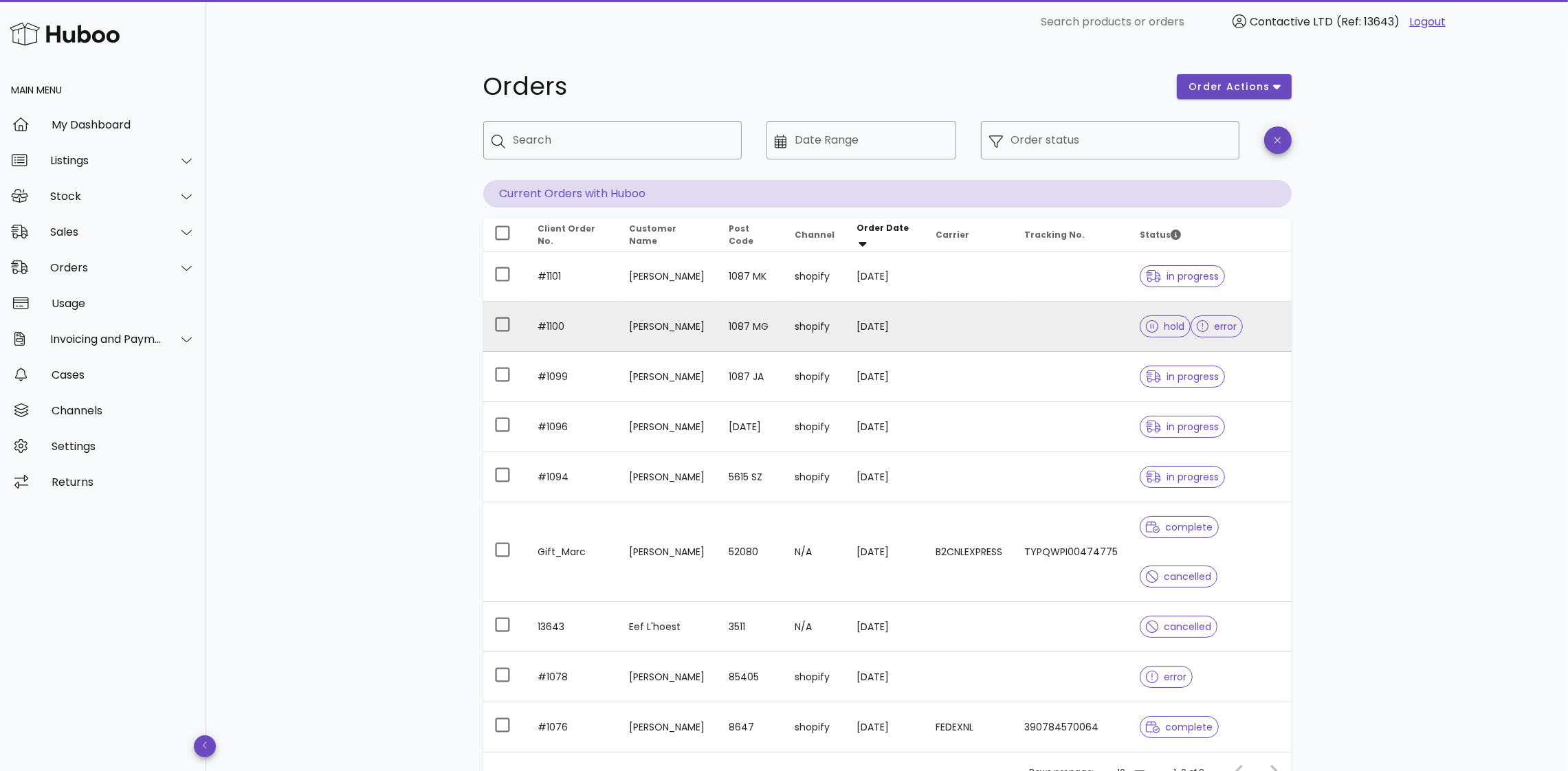
click at [1025, 321] on td at bounding box center [1071, 326] width 116 height 50
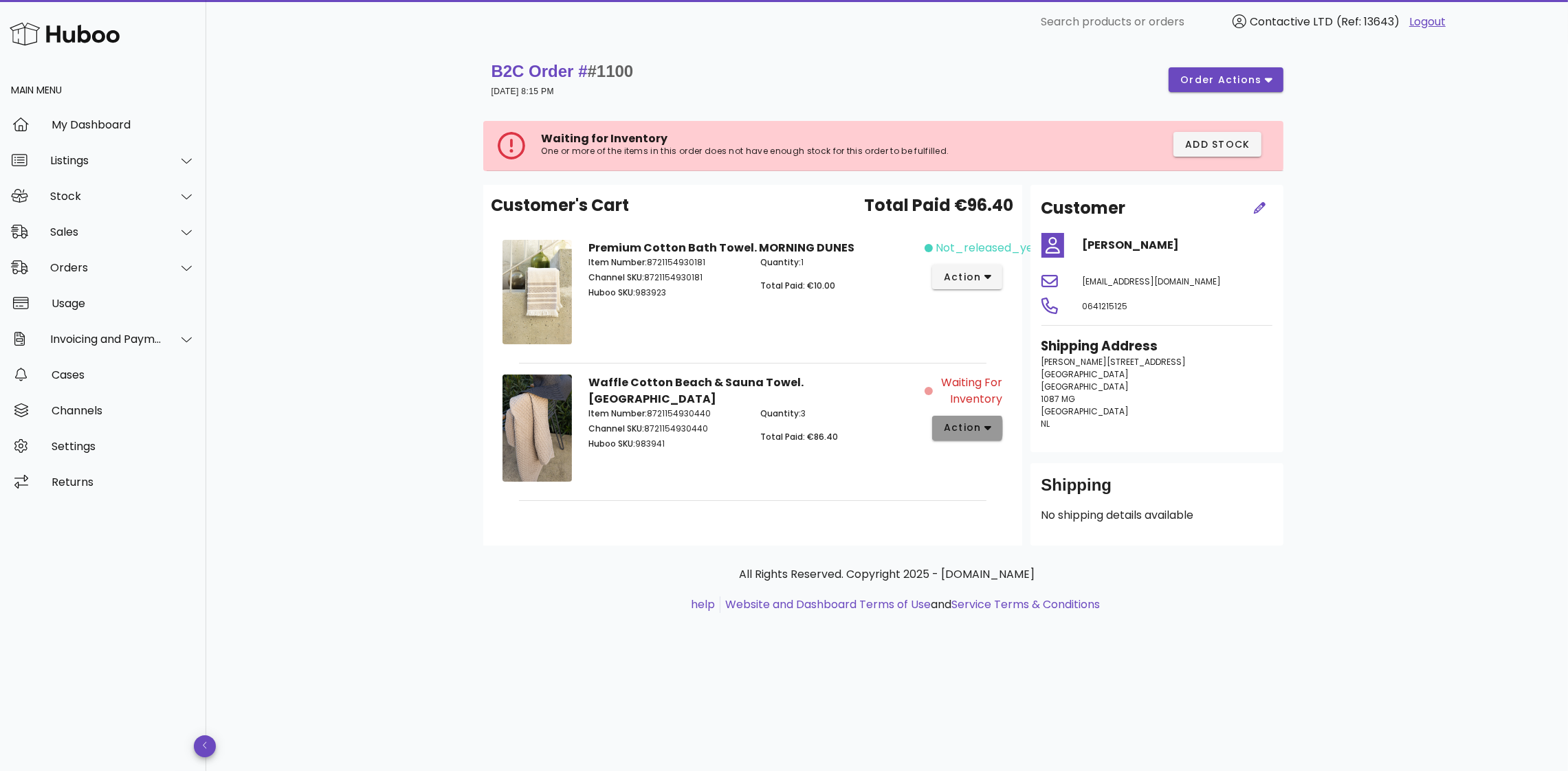
click at [980, 429] on span "action" at bounding box center [962, 428] width 39 height 14
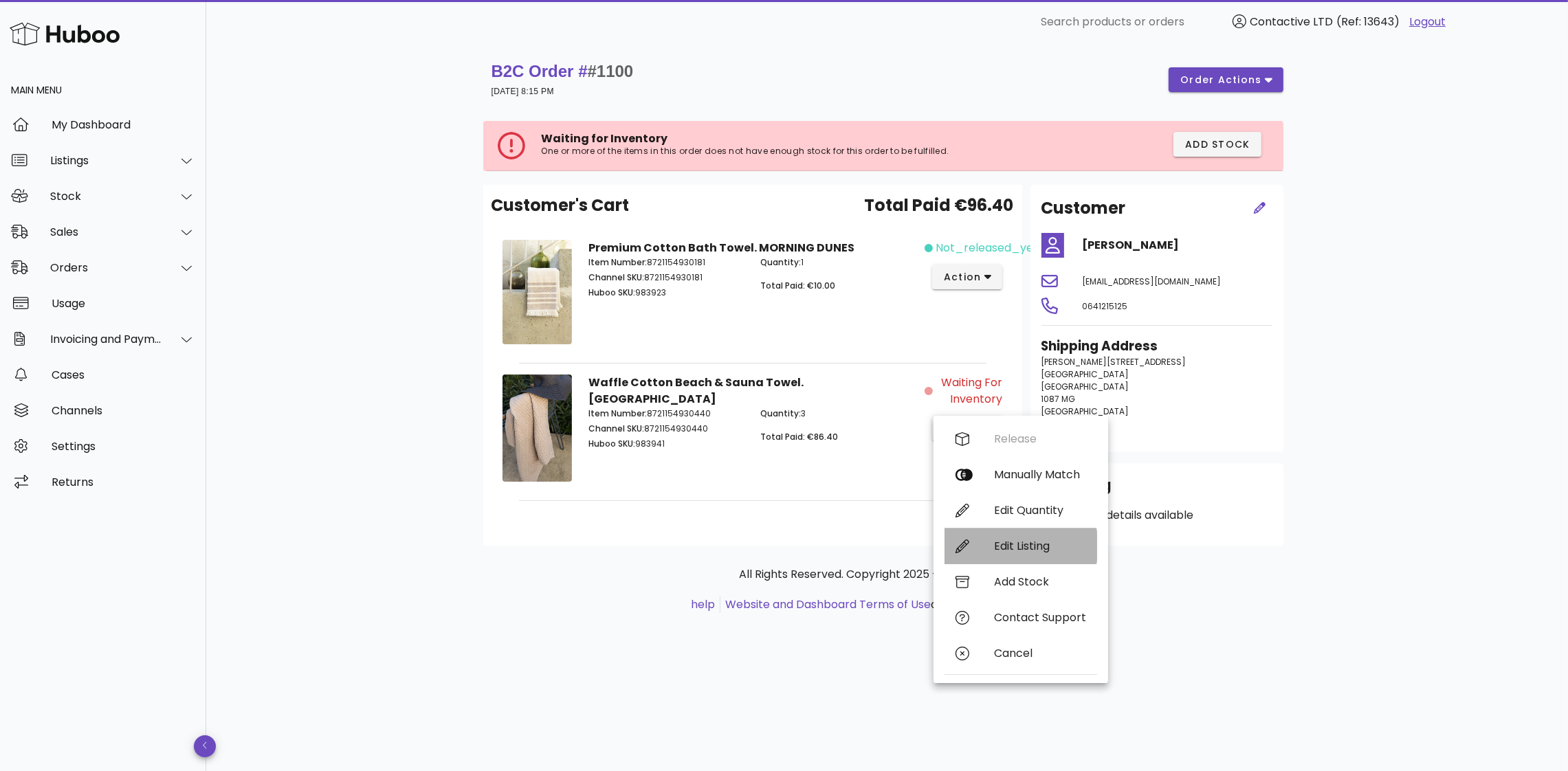
click at [983, 542] on div "Edit Listing" at bounding box center [1021, 546] width 153 height 36
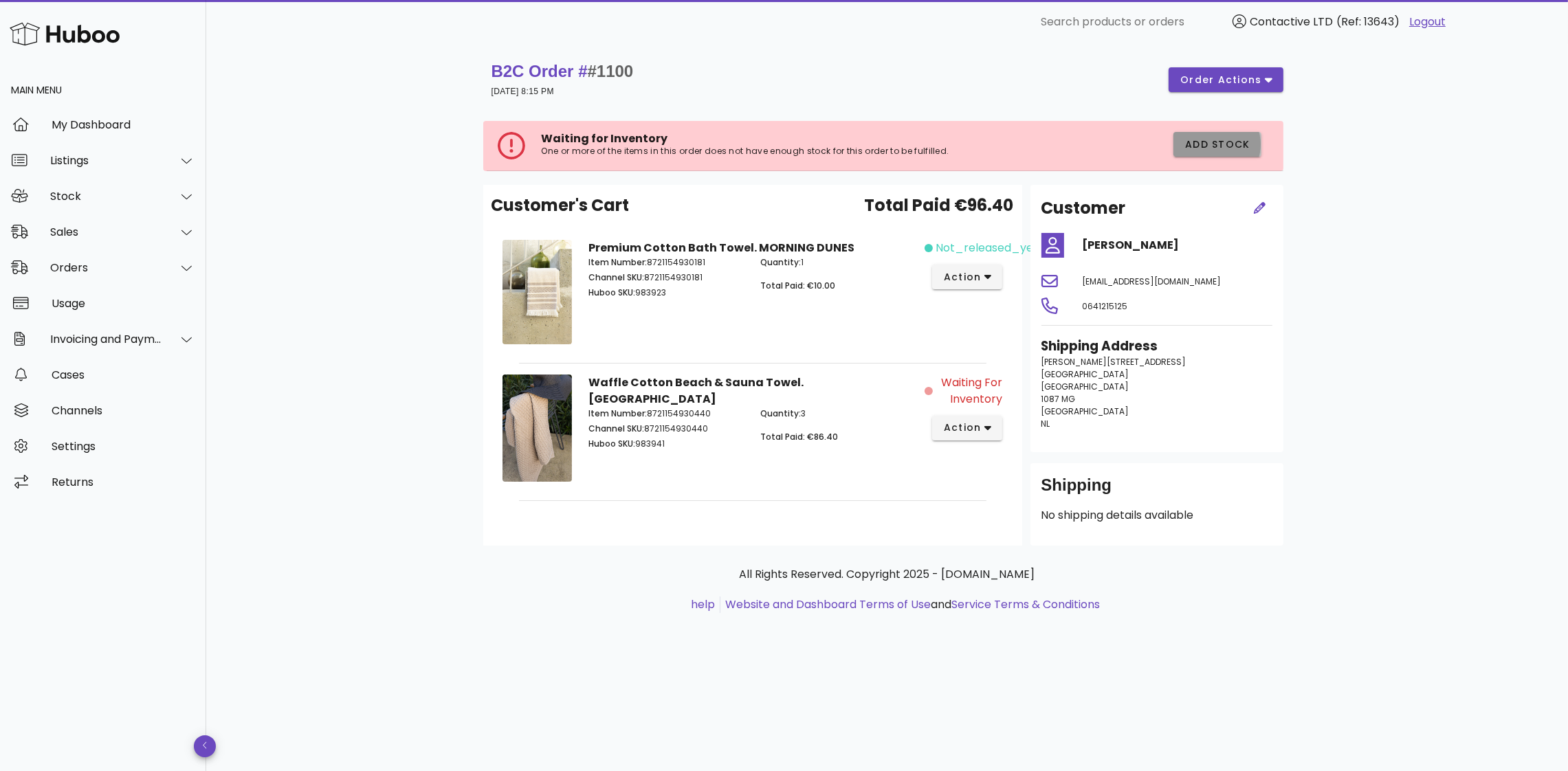
click at [1203, 138] on span "Add Stock" at bounding box center [1217, 145] width 66 height 14
click at [1209, 85] on span "order actions" at bounding box center [1221, 80] width 82 height 14
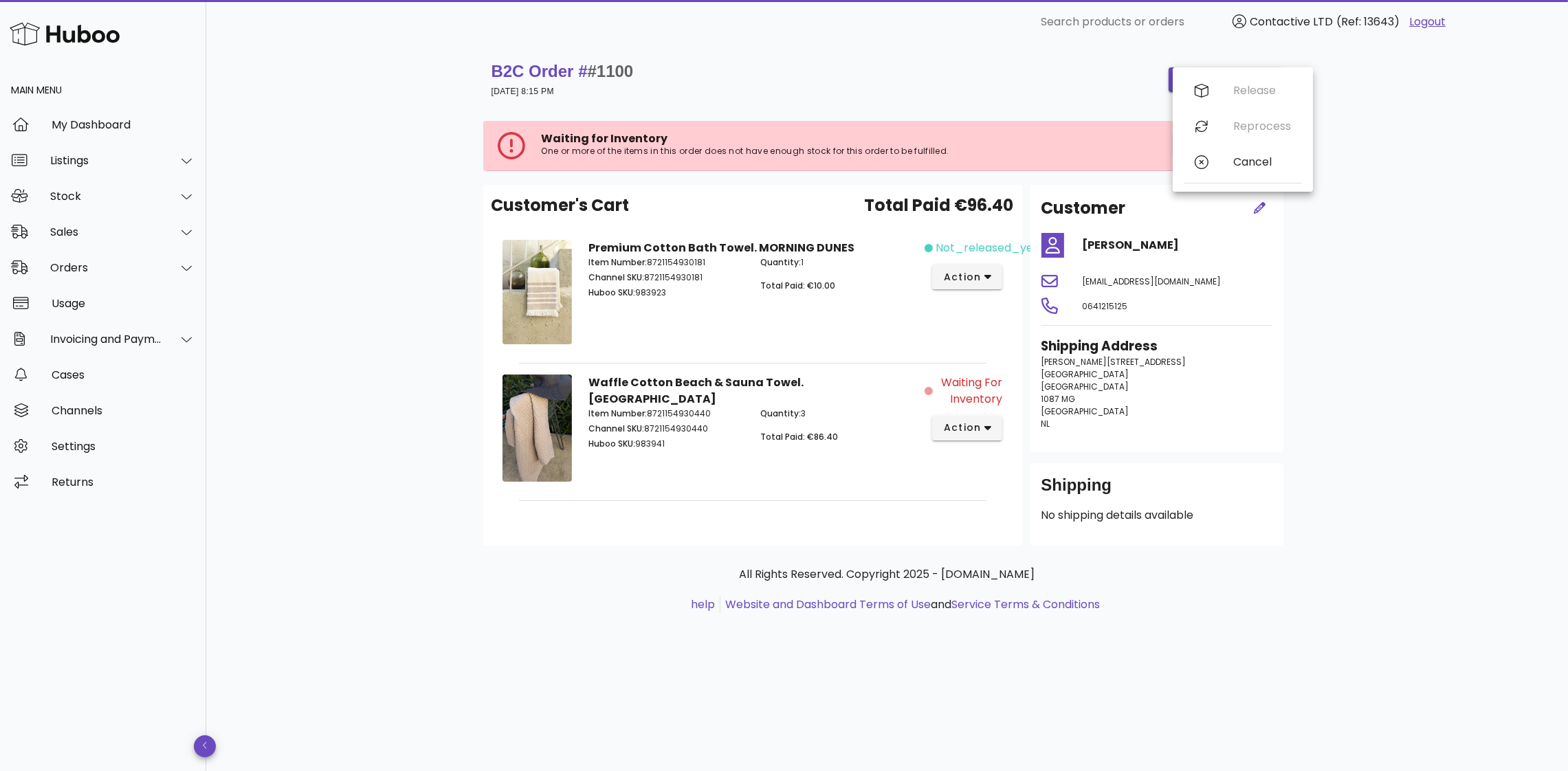
click at [1217, 124] on div "Release Reprocess Cancel" at bounding box center [1242, 129] width 118 height 113
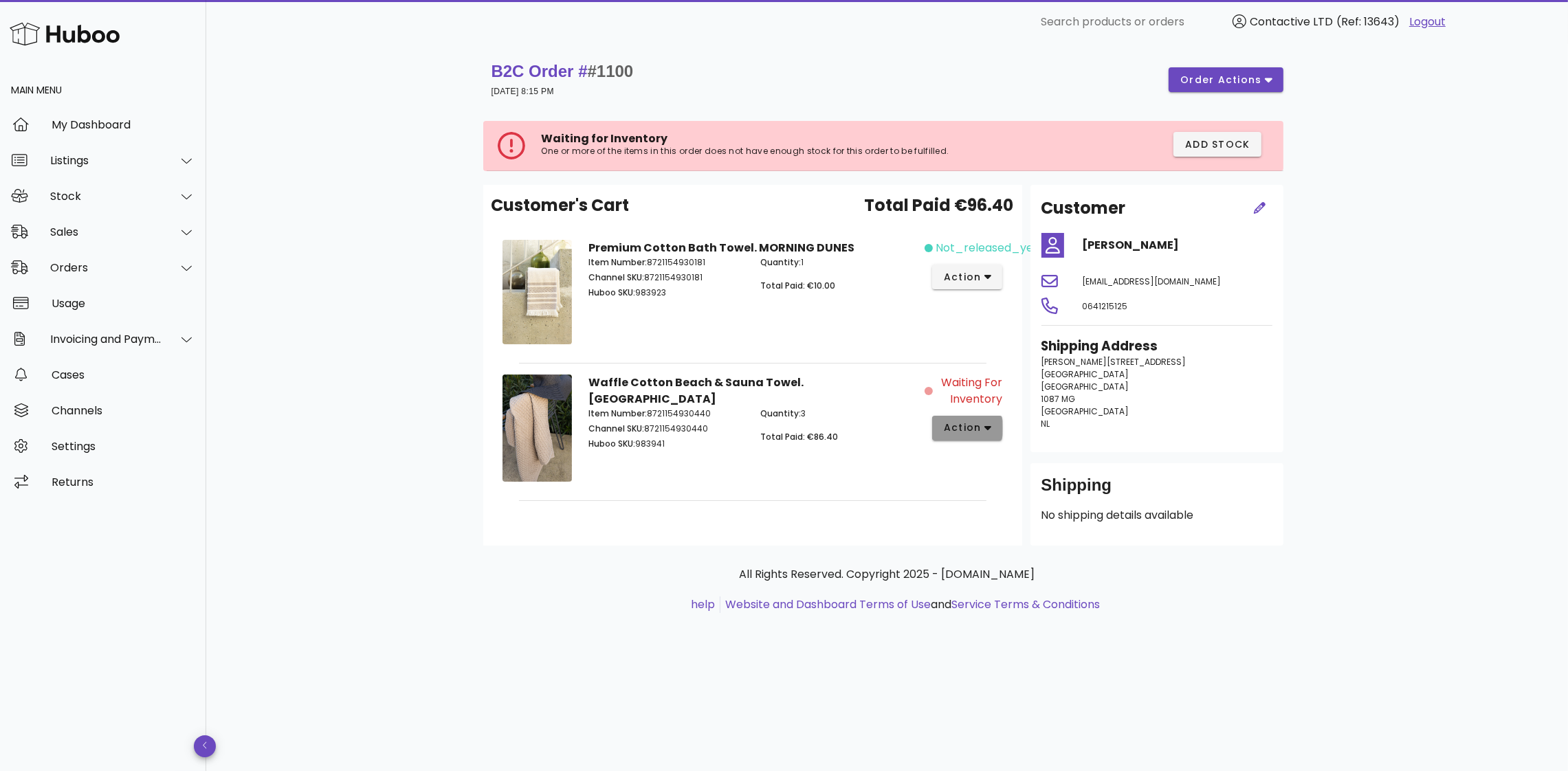
click at [955, 437] on button "action" at bounding box center [967, 428] width 71 height 25
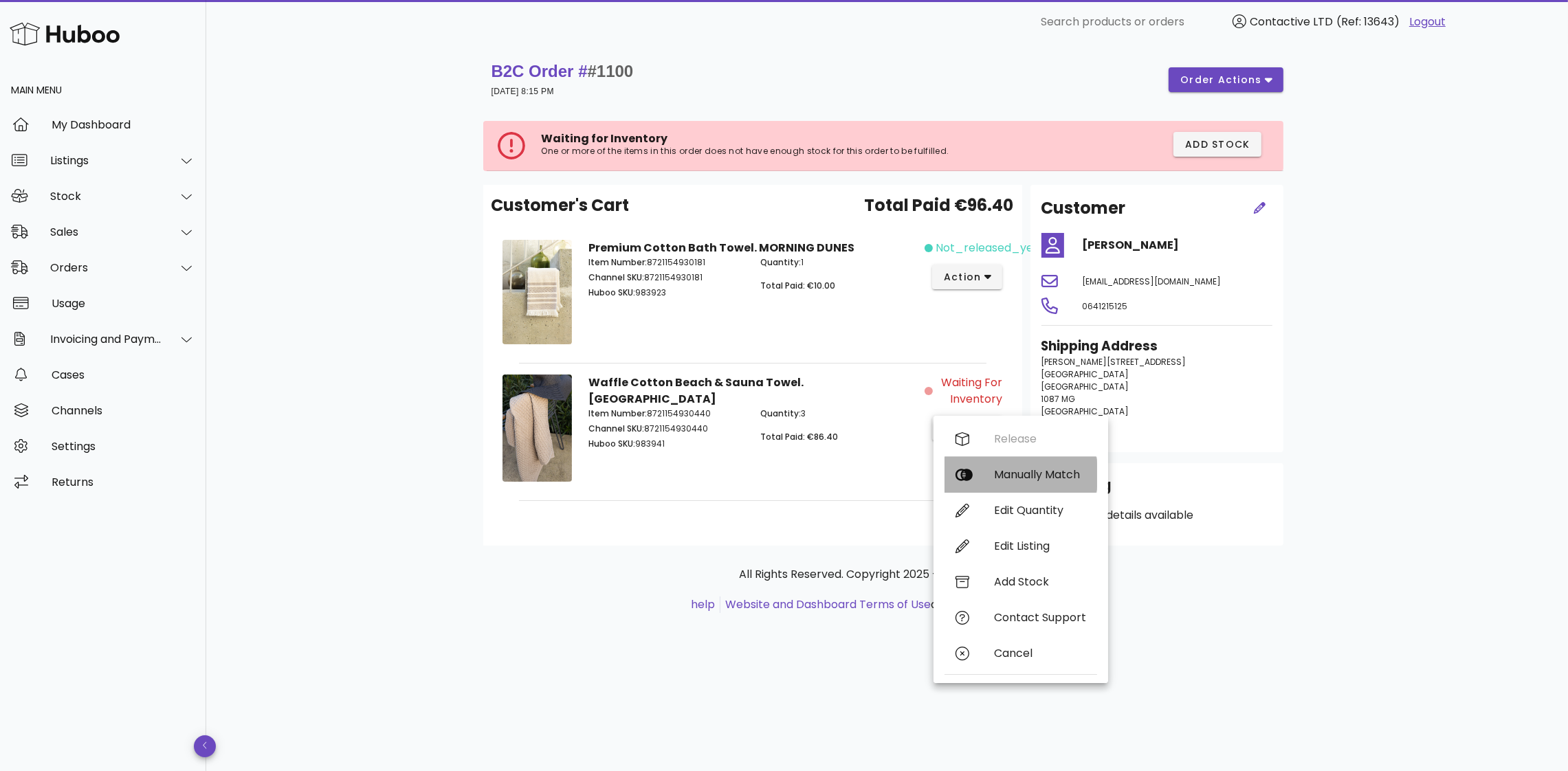
click at [973, 475] on div "Manually Match" at bounding box center [1021, 475] width 153 height 36
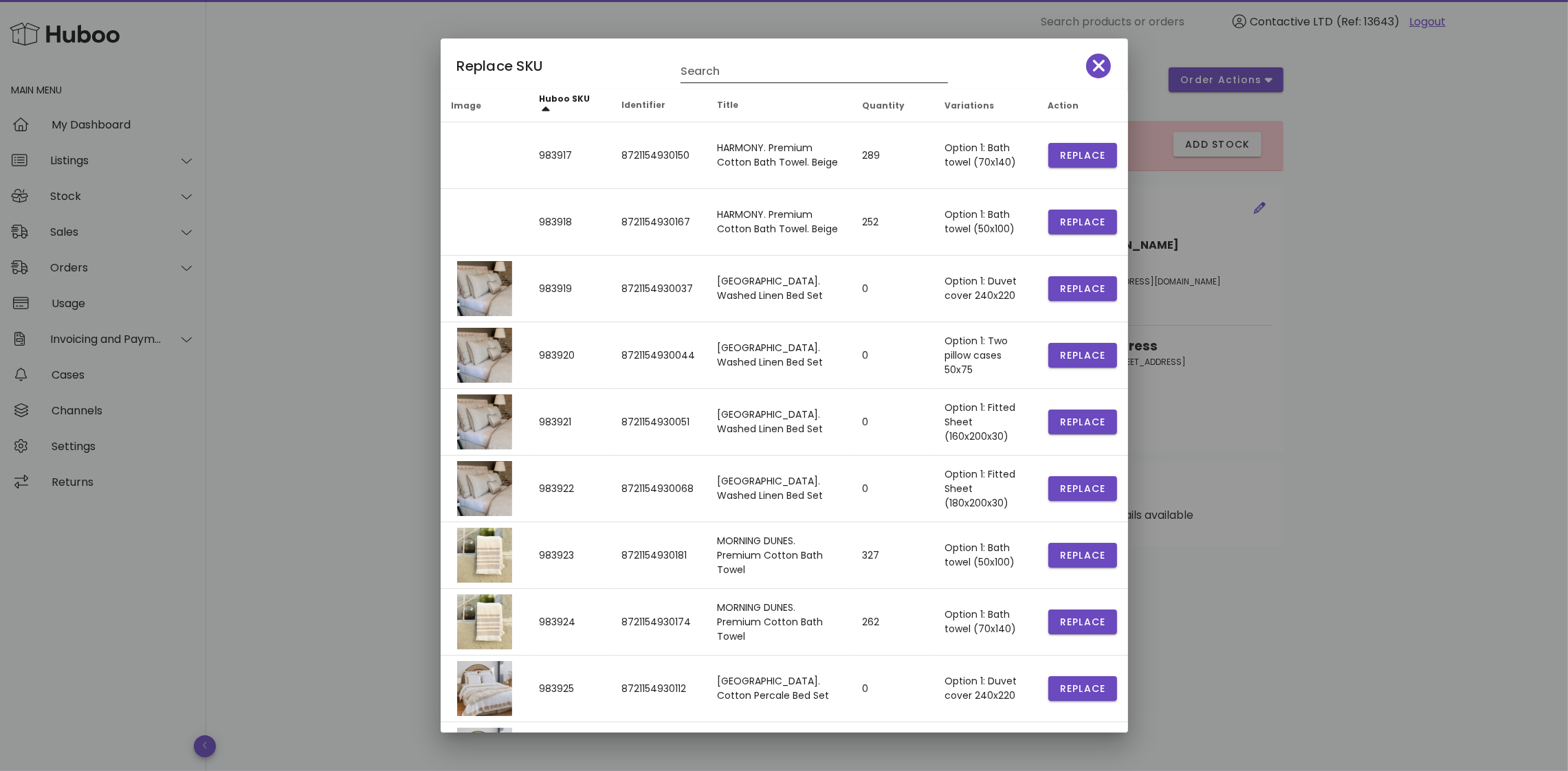
click at [765, 59] on div "Search" at bounding box center [814, 67] width 267 height 30
click at [761, 70] on input "text" at bounding box center [804, 71] width 248 height 22
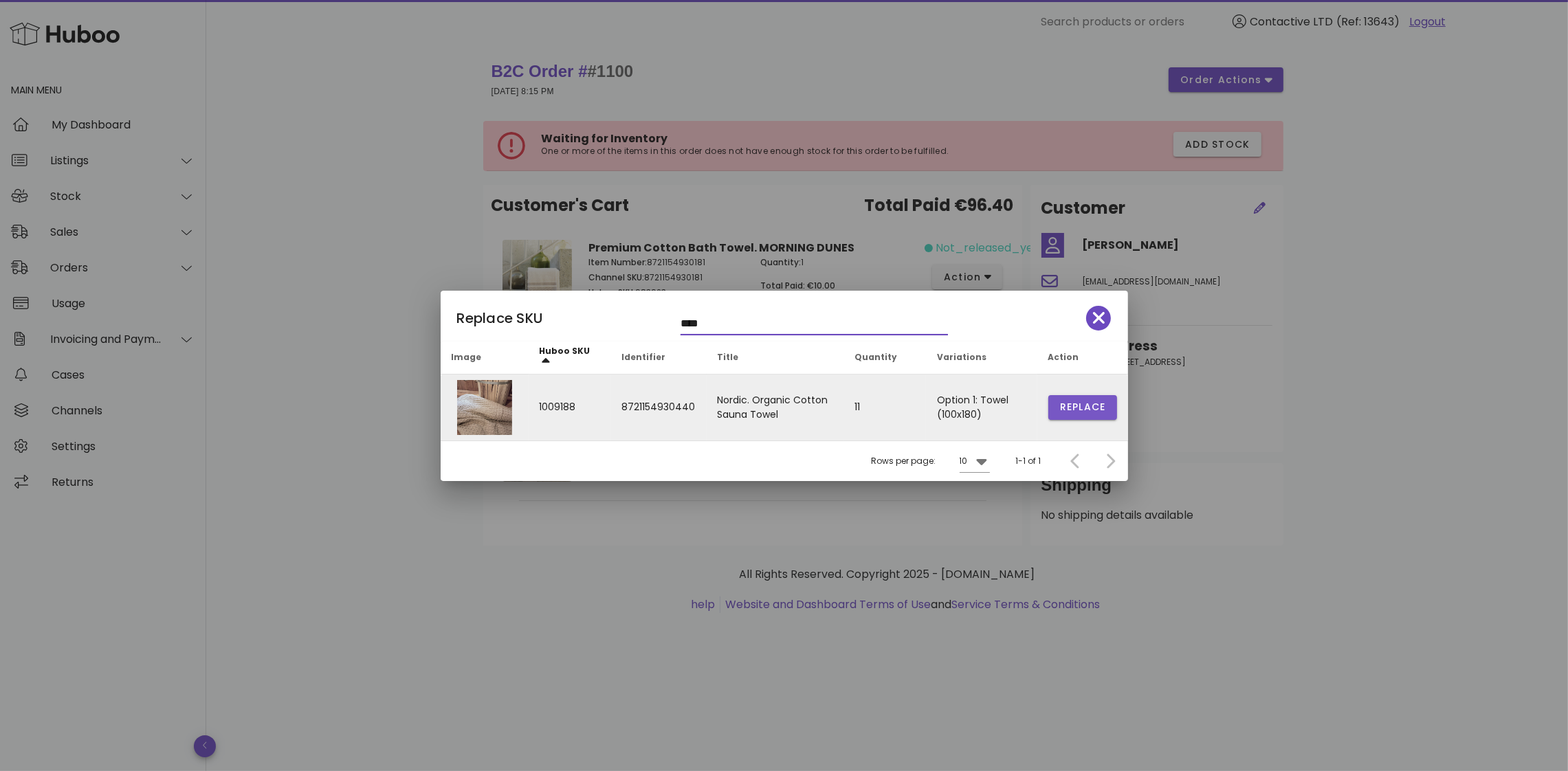
type input "****"
click at [1078, 406] on span "Replace" at bounding box center [1082, 407] width 47 height 14
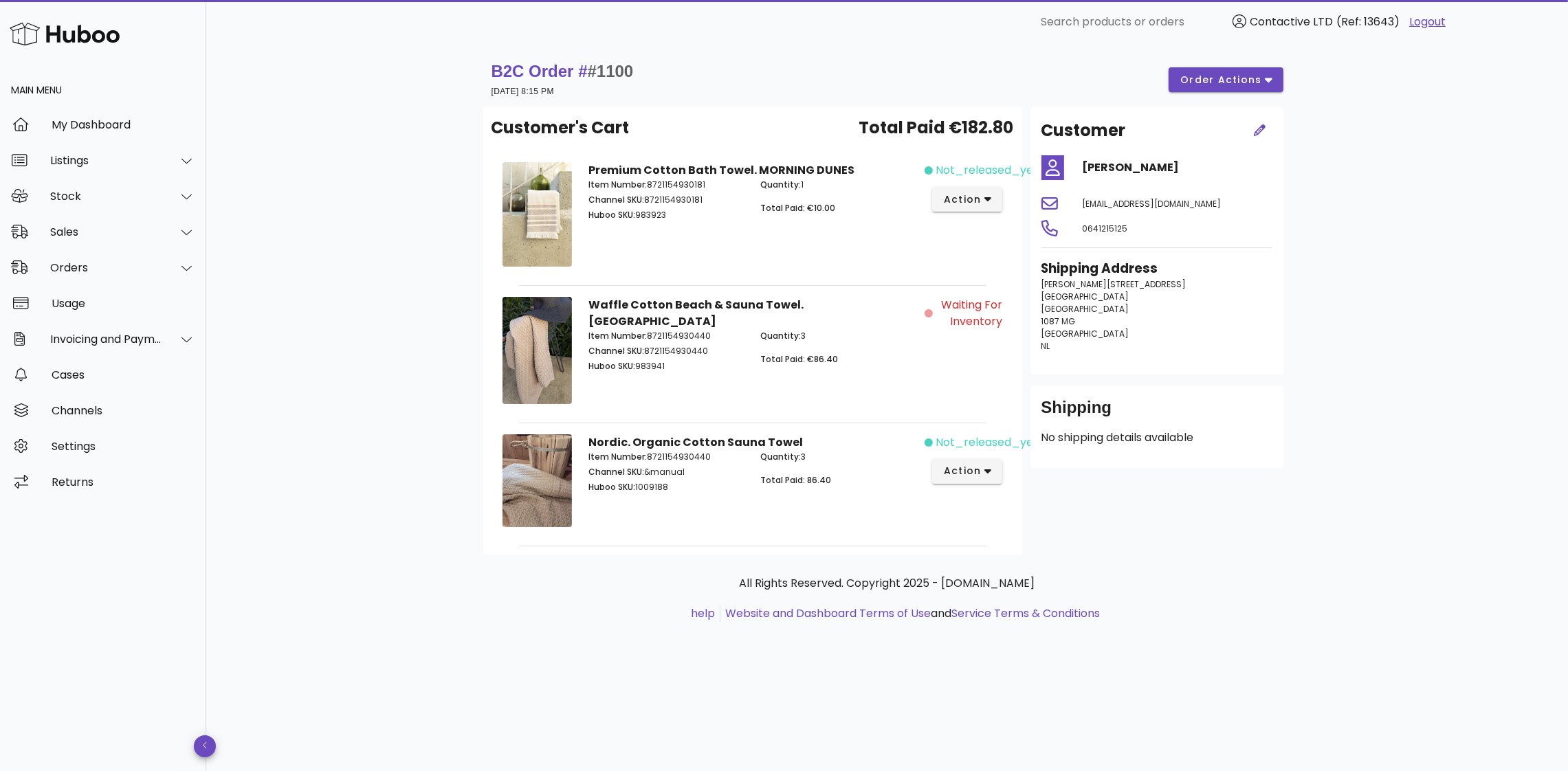
click at [981, 292] on div "Waiting for Inventory" at bounding box center [967, 353] width 86 height 128
click at [1200, 80] on span "order actions" at bounding box center [1221, 80] width 82 height 14
click at [1230, 597] on div "All Rights Reserved. Copyright 2025 - huboo.co.uk help Website and Dashboard Te…" at bounding box center [887, 598] width 786 height 47
click at [115, 193] on div "Stock" at bounding box center [105, 196] width 112 height 13
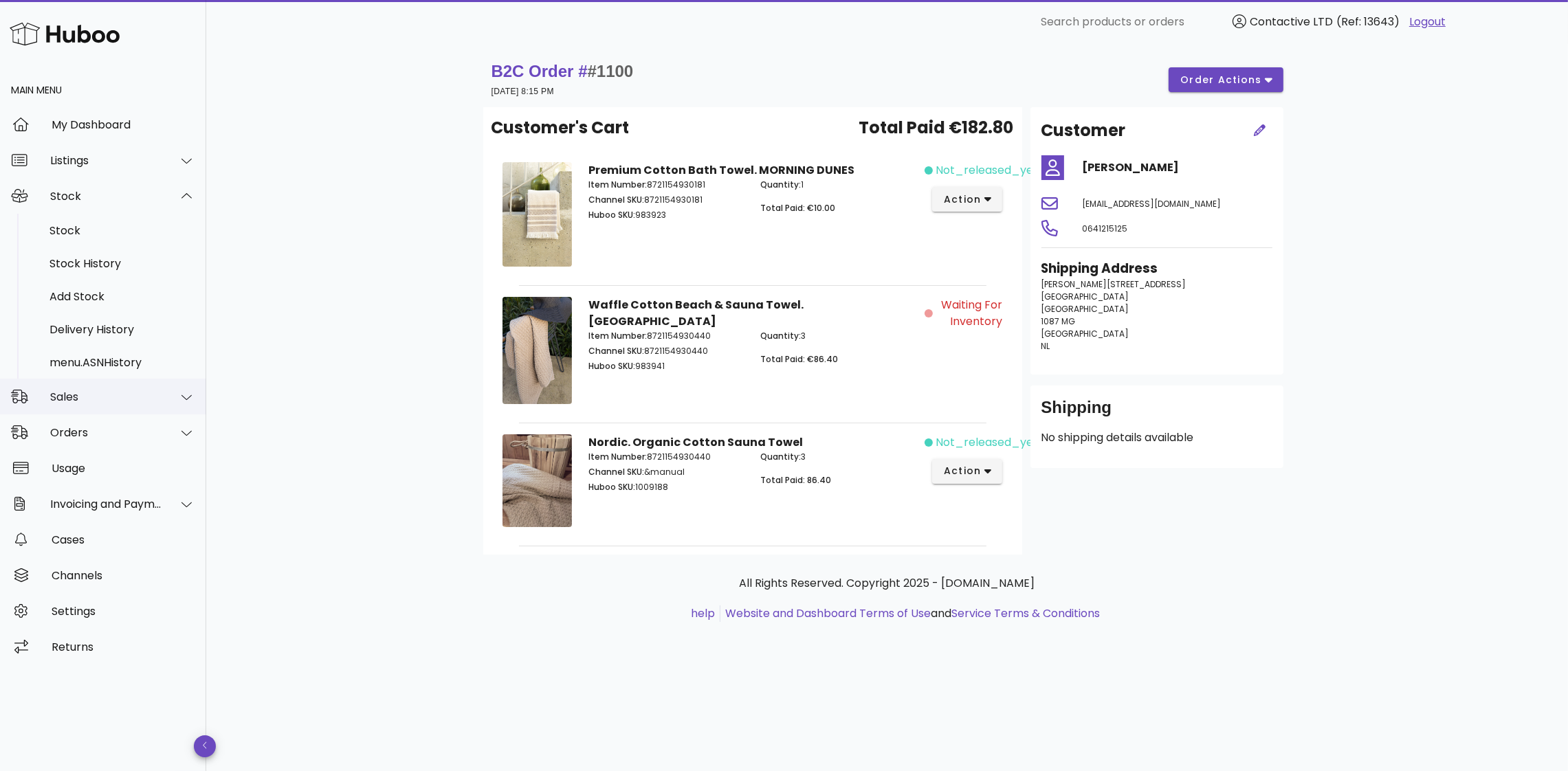
click at [149, 397] on div "Sales" at bounding box center [105, 397] width 112 height 13
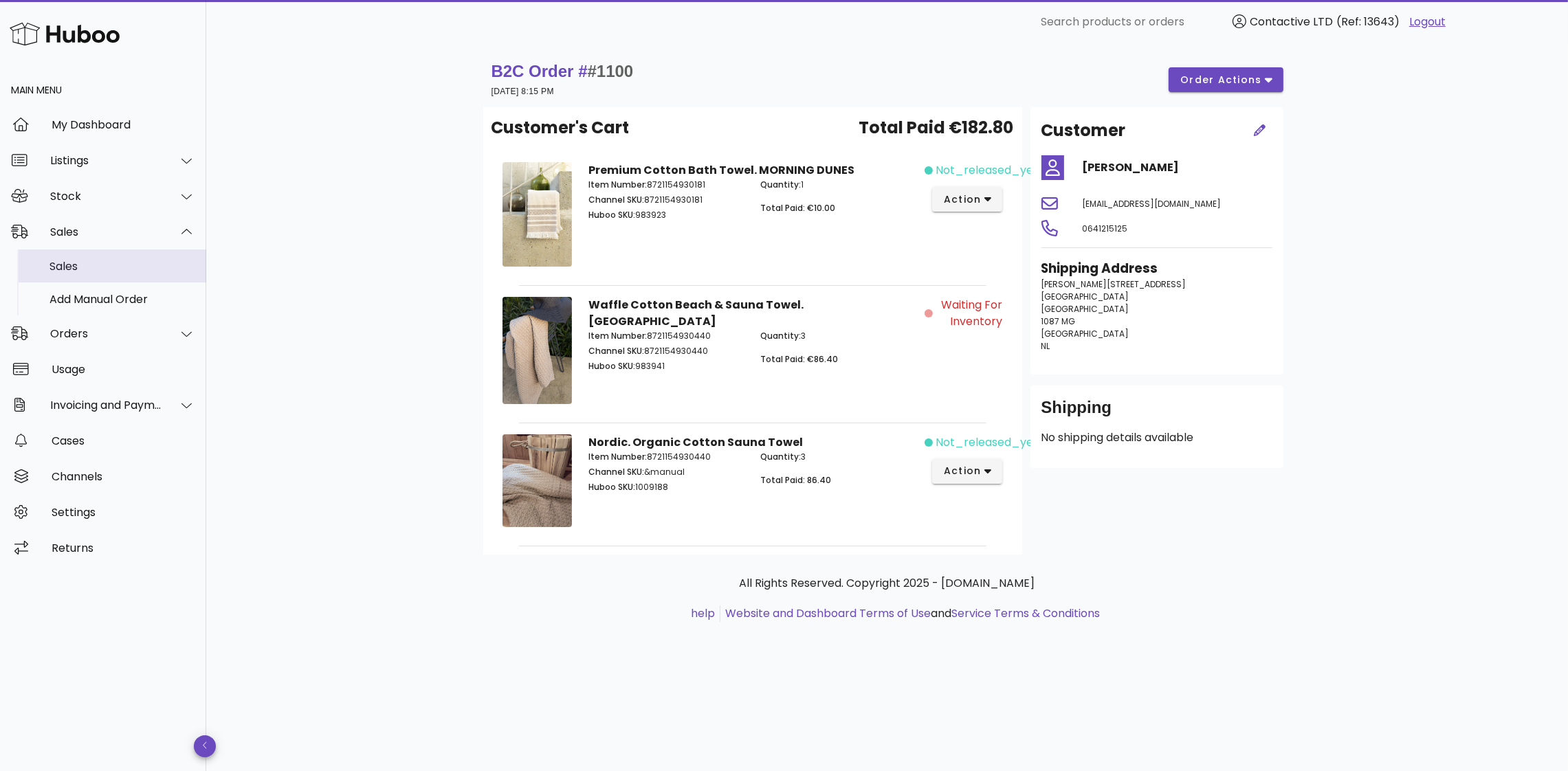
click at [112, 261] on div "Sales" at bounding box center [122, 266] width 146 height 13
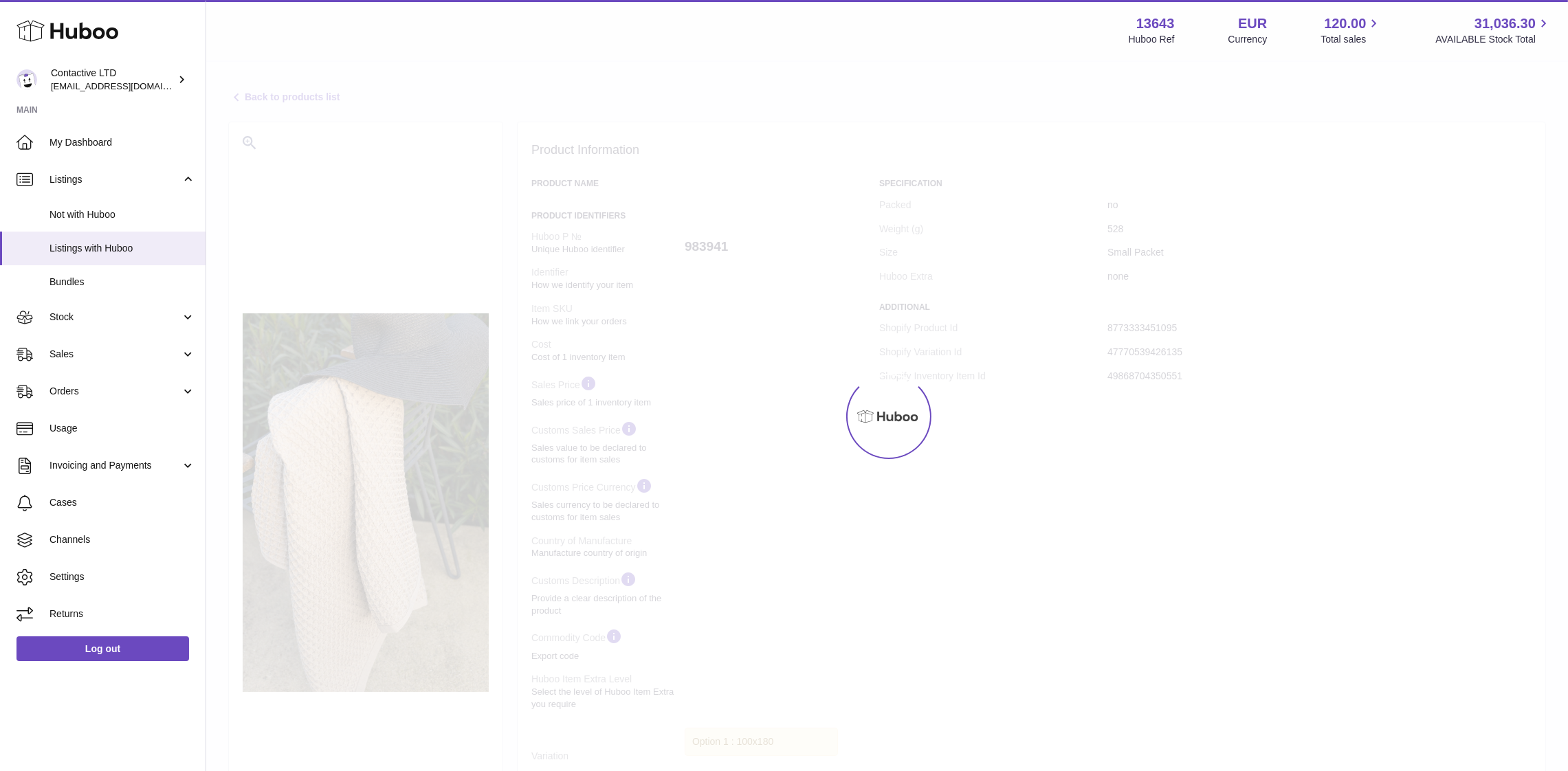
select select "***"
select select "****"
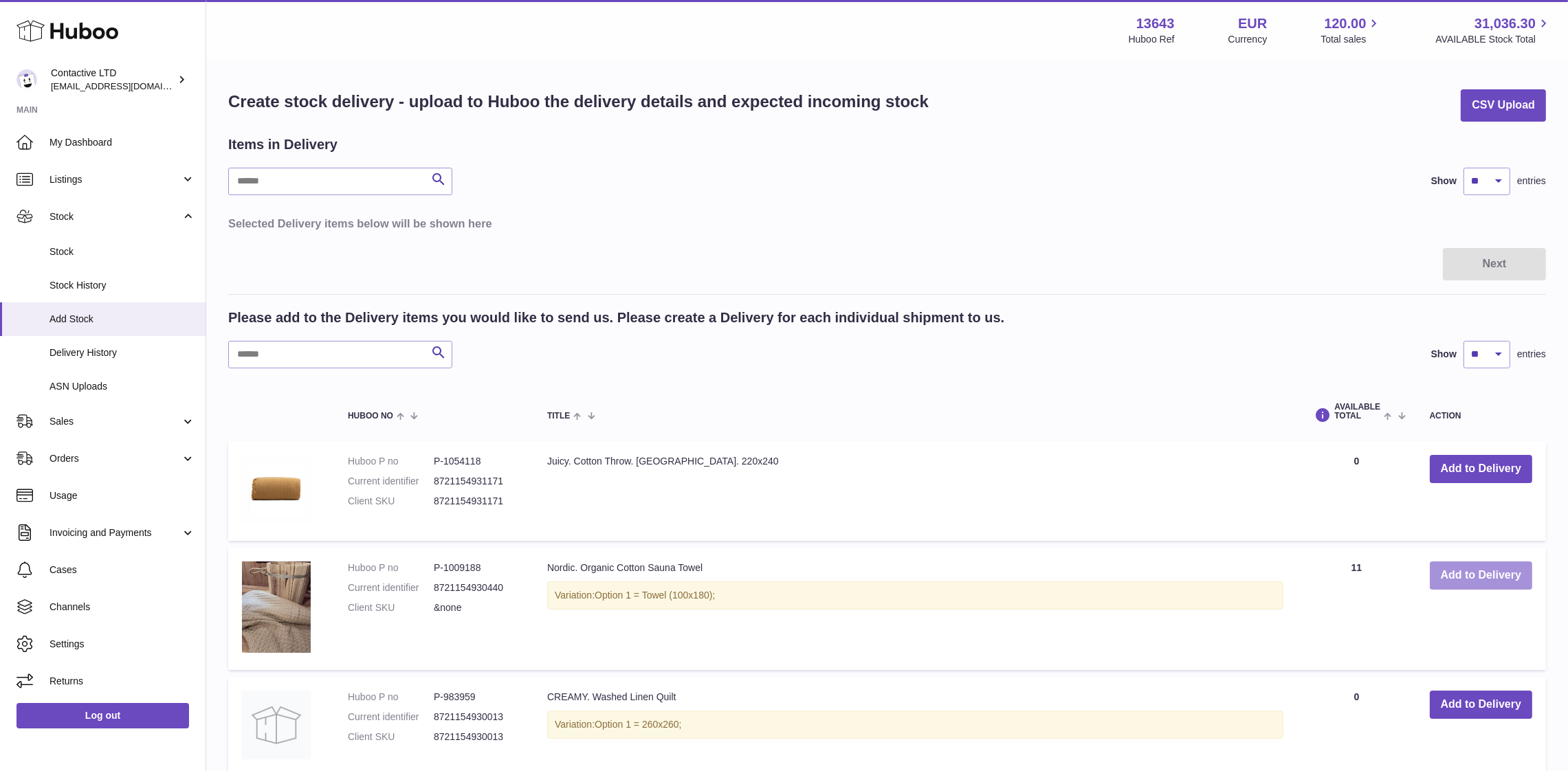
click at [1435, 573] on button "Add to Delivery" at bounding box center [1480, 576] width 102 height 29
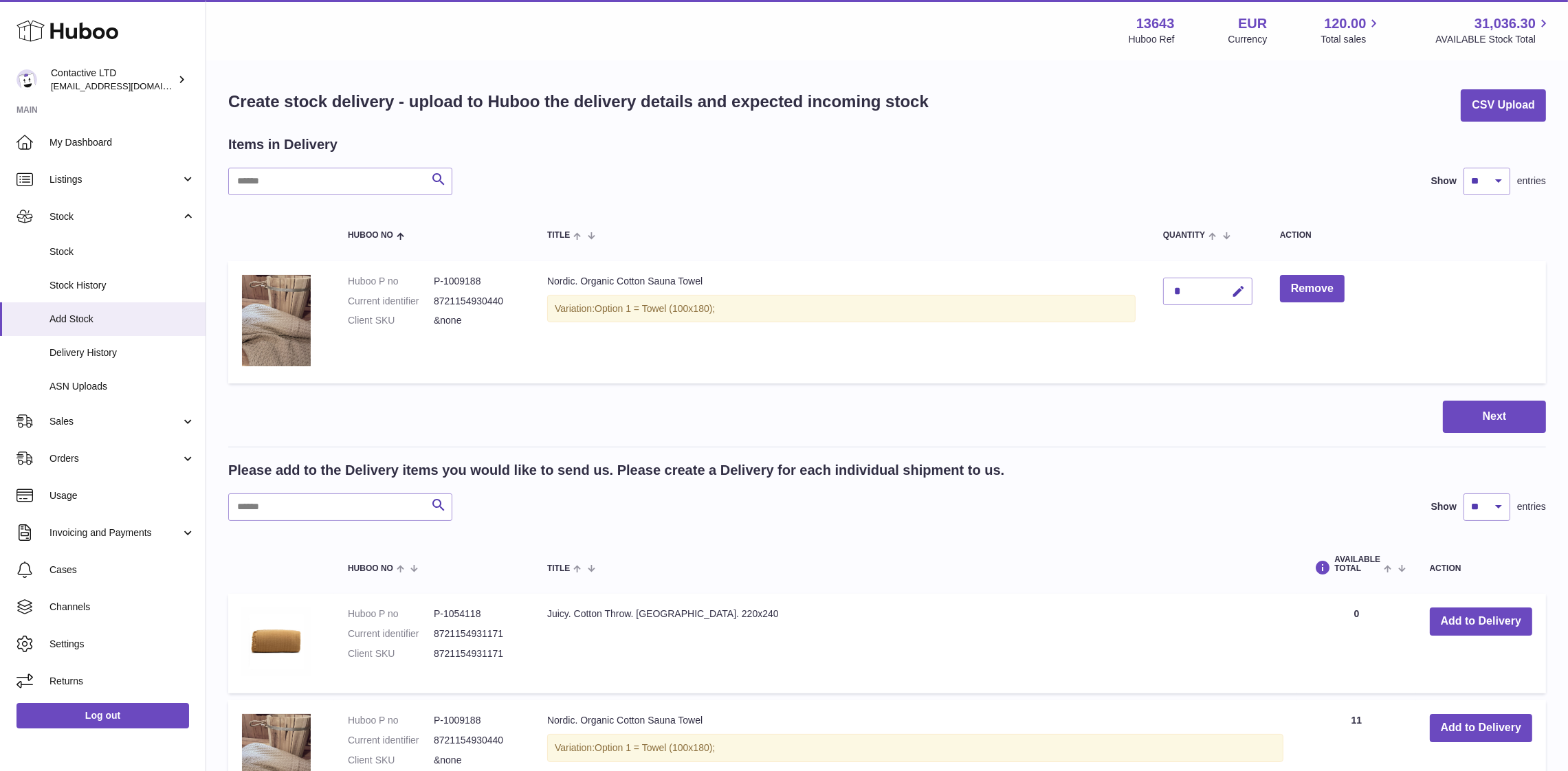
click at [1214, 298] on div "*" at bounding box center [1207, 291] width 90 height 28
click at [1246, 292] on icon "button" at bounding box center [1238, 292] width 14 height 14
type input "*"
click at [1235, 291] on icon "submit" at bounding box center [1238, 292] width 13 height 13
click at [1461, 420] on button "Next" at bounding box center [1494, 417] width 103 height 32
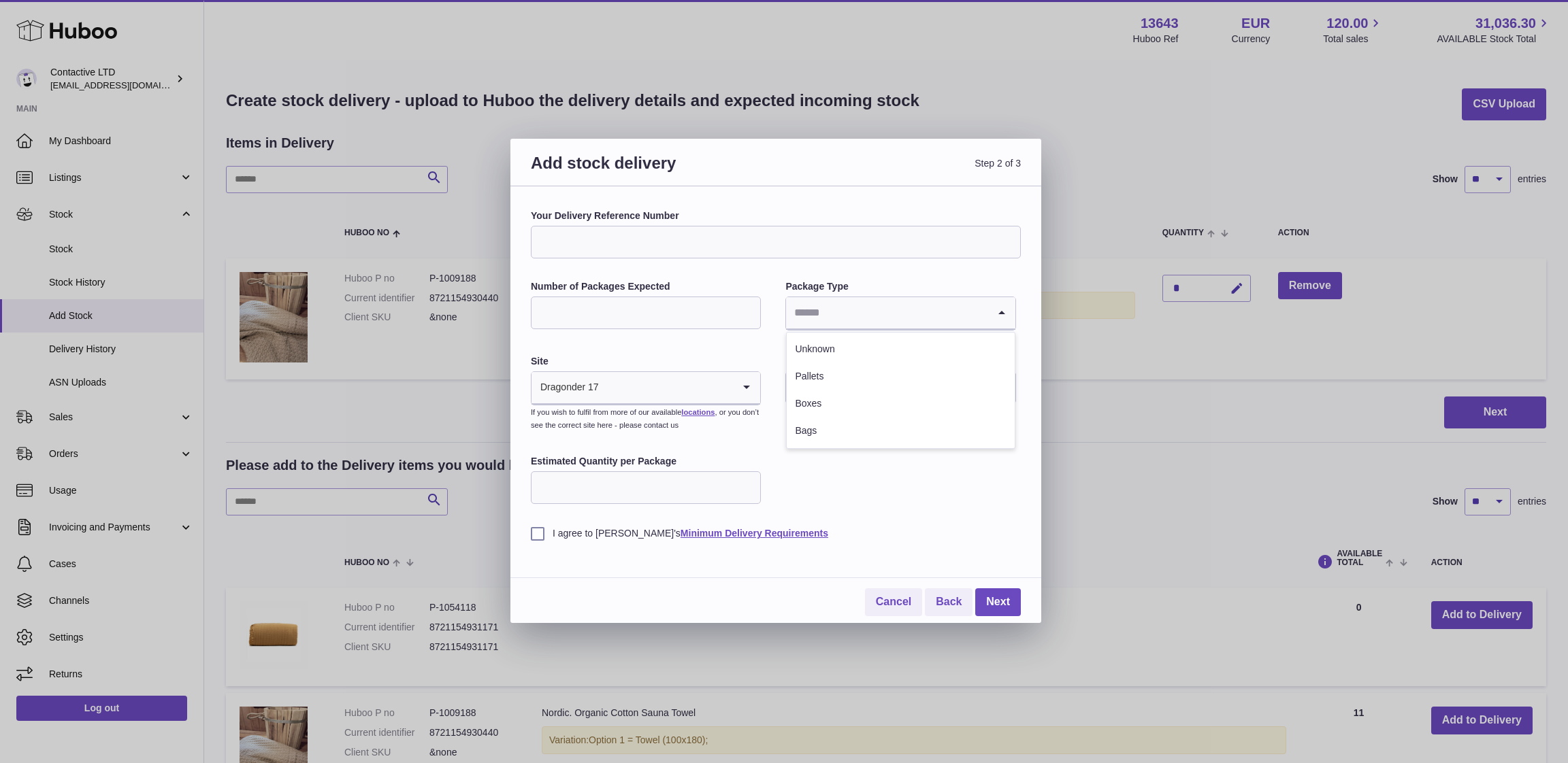
click at [809, 311] on input "Search for option" at bounding box center [886, 313] width 202 height 31
click at [842, 508] on div "I agree to [PERSON_NAME]'s Minimum Delivery Requirements" at bounding box center [776, 523] width 490 height 34
click at [742, 388] on icon "Search for option" at bounding box center [746, 388] width 27 height 31
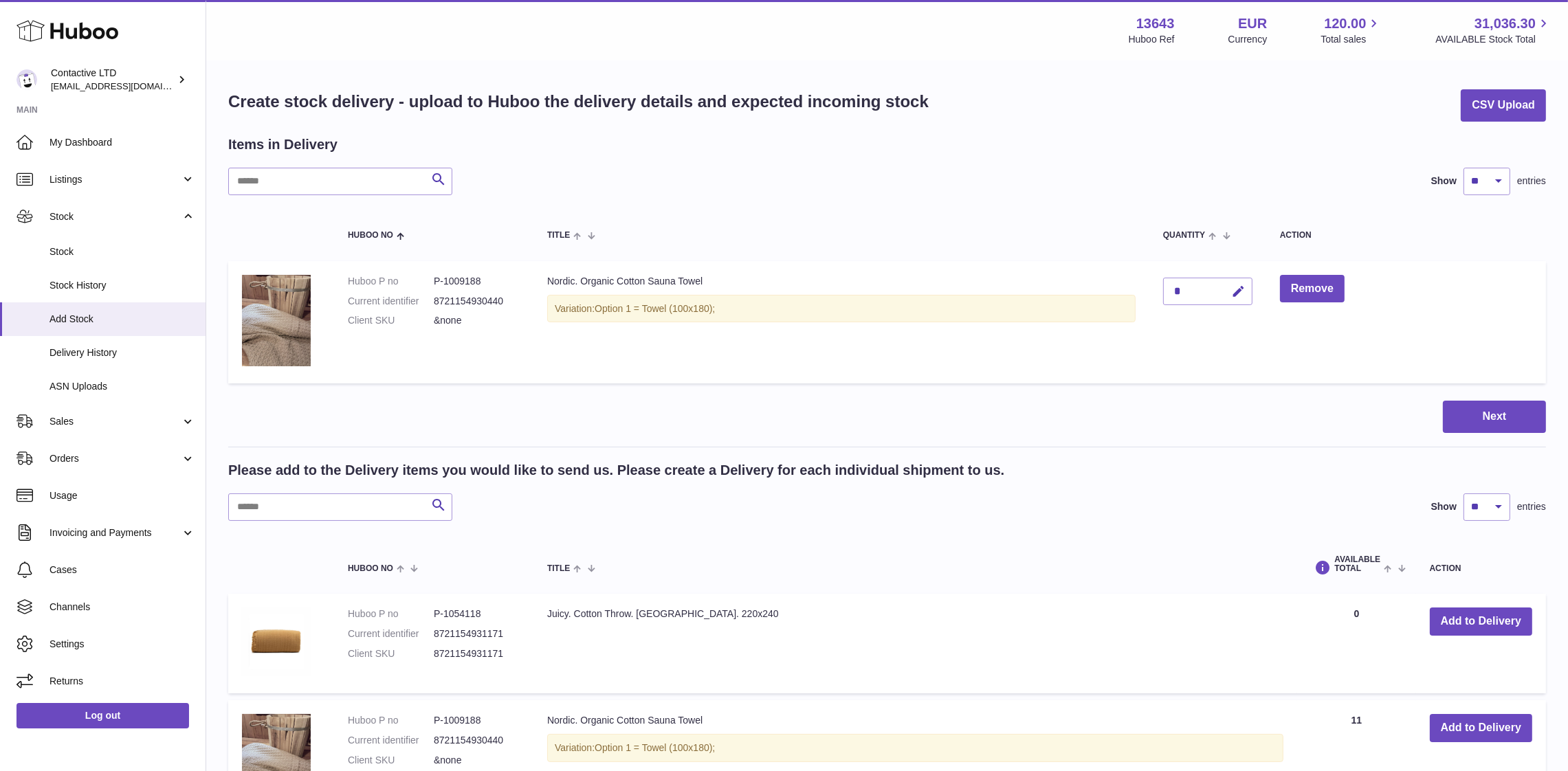
click at [1135, 254] on div at bounding box center [784, 385] width 1568 height 771
